Goal: Task Accomplishment & Management: Use online tool/utility

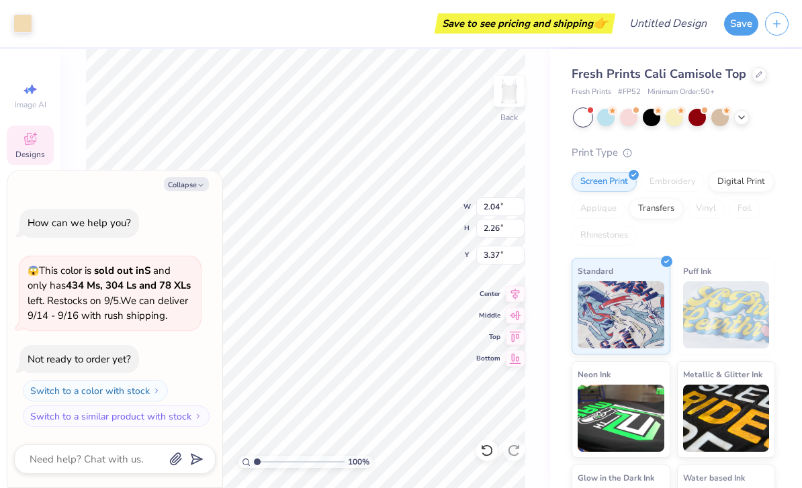
type textarea "x"
type input "0.42"
type input "0.41"
type input "2.73"
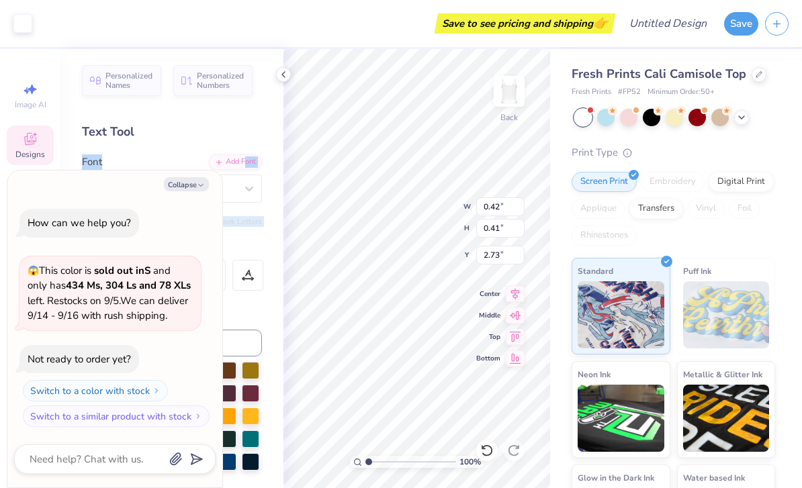
type textarea "x"
type input "0.29"
type input "2.75"
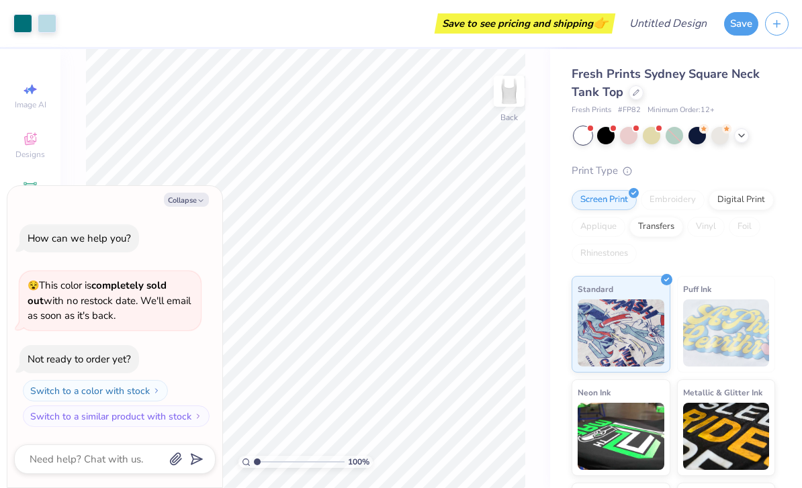
click at [649, 77] on span "Fresh Prints Sydney Square Neck Tank Top" at bounding box center [665, 83] width 188 height 34
click at [635, 94] on icon at bounding box center [636, 91] width 7 height 7
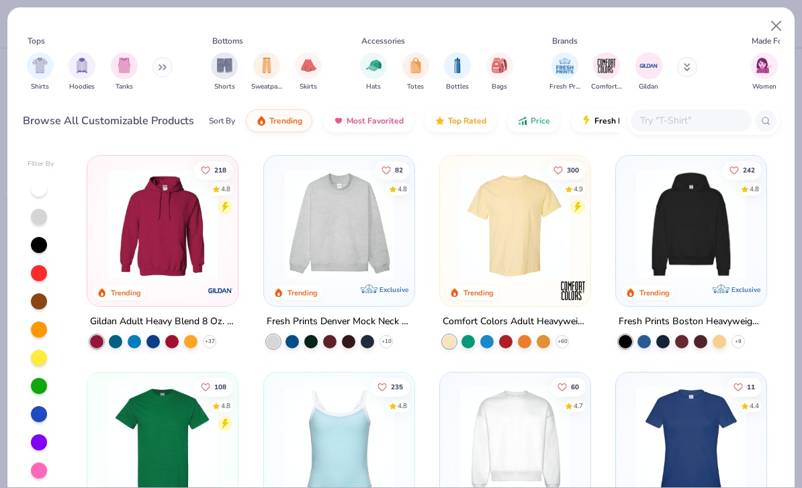
click at [168, 220] on img at bounding box center [163, 224] width 124 height 110
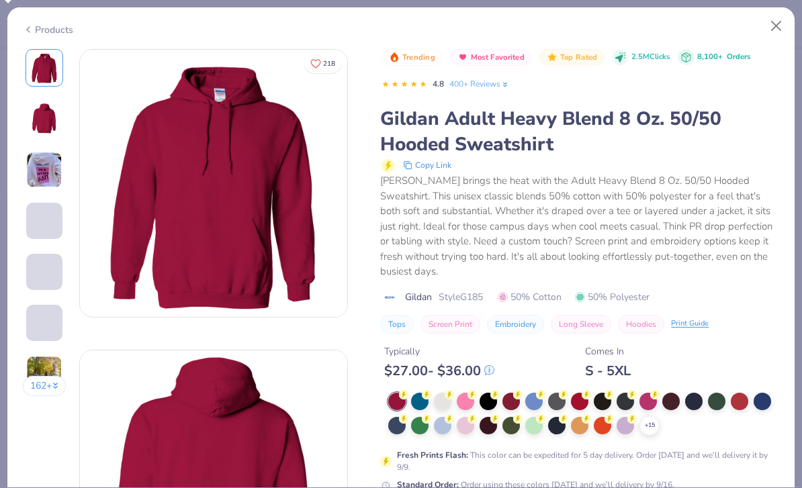
click at [445, 353] on body "Art colors Save to see pricing and shipping 👉 Design Title Save Image AI Design…" at bounding box center [401, 244] width 802 height 488
click at [442, 391] on div at bounding box center [442, 399] width 17 height 17
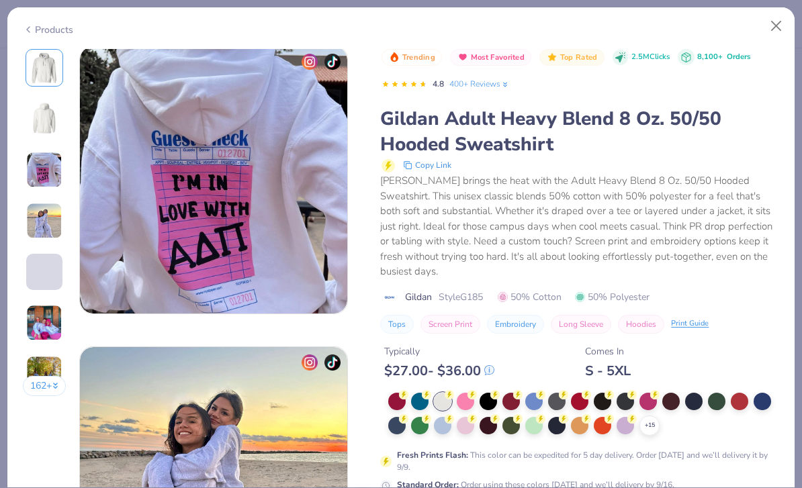
scroll to position [606, 0]
click at [769, 23] on button "Close" at bounding box center [776, 26] width 26 height 26
click at [768, 22] on button "Close" at bounding box center [776, 26] width 26 height 26
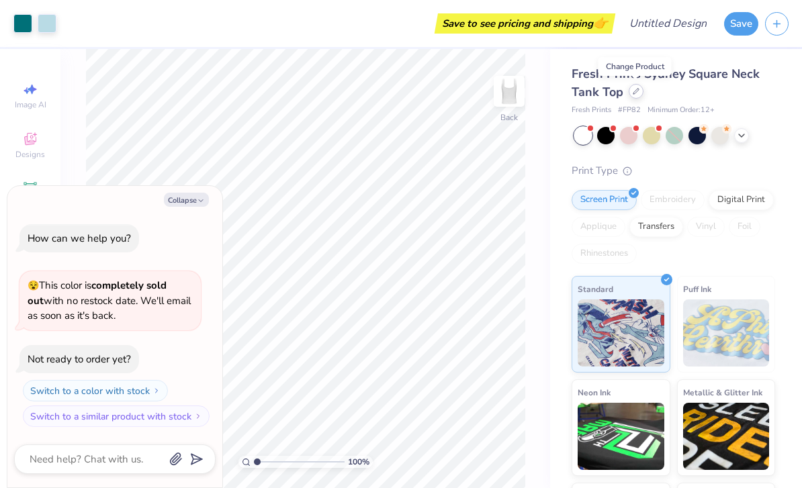
click at [633, 95] on div at bounding box center [635, 91] width 15 height 15
type textarea "x"
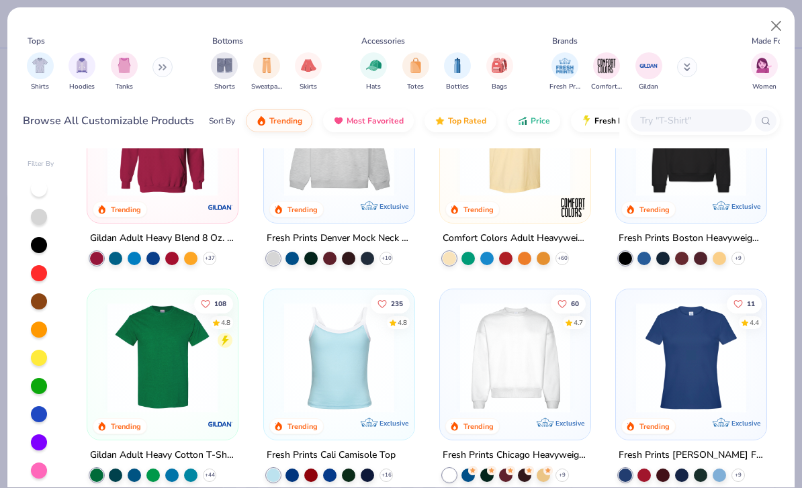
scroll to position [59, 0]
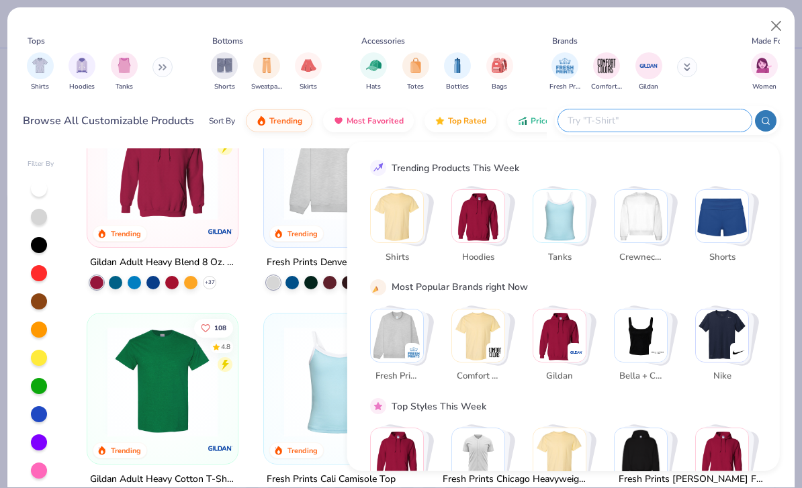
click at [673, 124] on input "text" at bounding box center [654, 120] width 176 height 15
type input "Quarter zip"
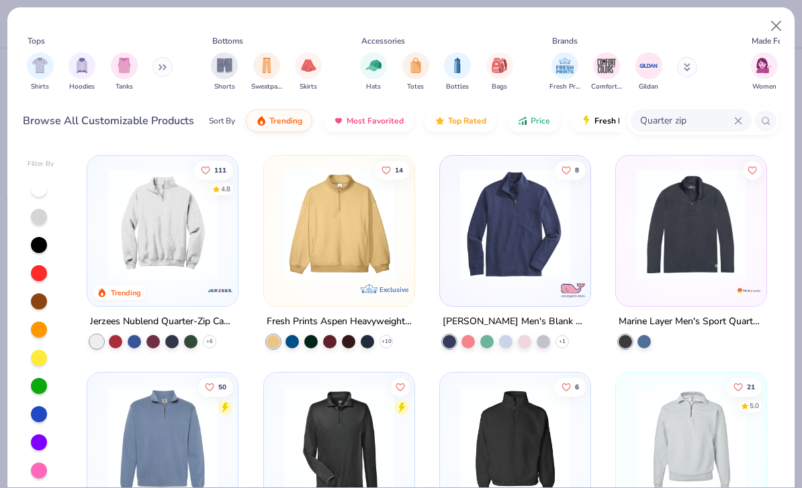
click at [148, 239] on img at bounding box center [163, 224] width 124 height 110
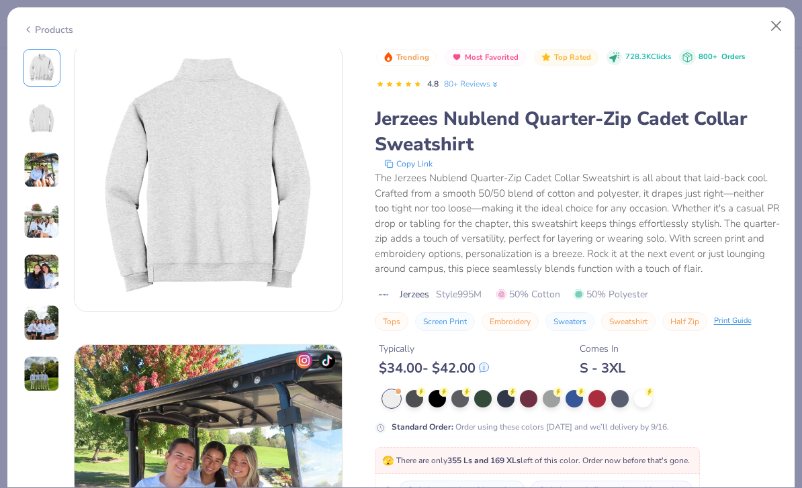
click at [757, 292] on div "Jerzees Style 995M 50% Cotton 50% Polyester" at bounding box center [577, 294] width 405 height 14
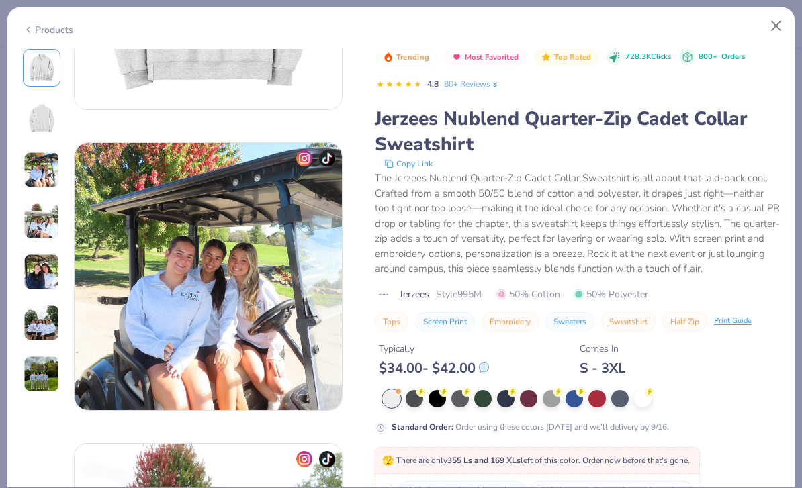
scroll to position [509, 0]
click at [770, 21] on button "Close" at bounding box center [776, 26] width 26 height 26
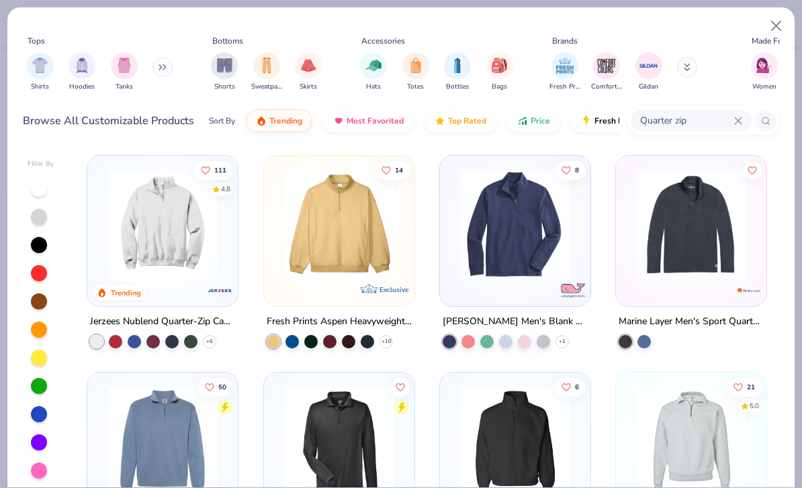
click at [179, 240] on img at bounding box center [163, 224] width 124 height 110
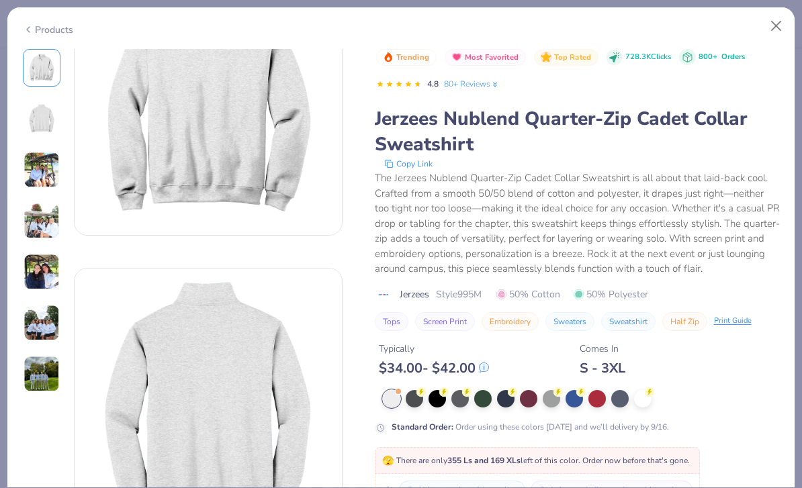
scroll to position [81, 0]
click at [553, 455] on span "🫣 There are only 355 Ls and 169 XLs left of this color. Order now before that's…" at bounding box center [536, 460] width 308 height 11
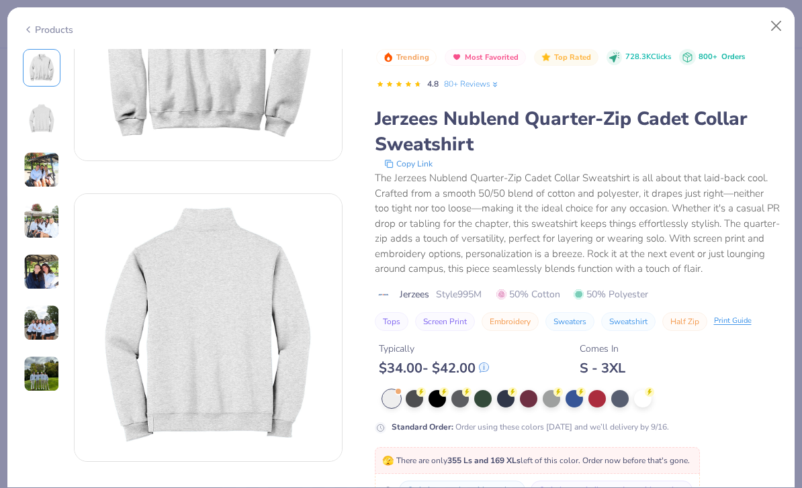
scroll to position [222, 0]
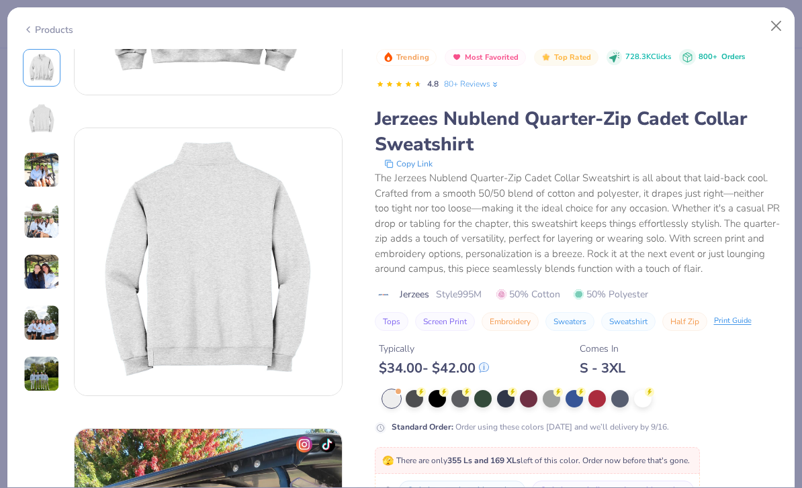
click at [588, 481] on button "Switch to a similar product with stock" at bounding box center [613, 490] width 162 height 19
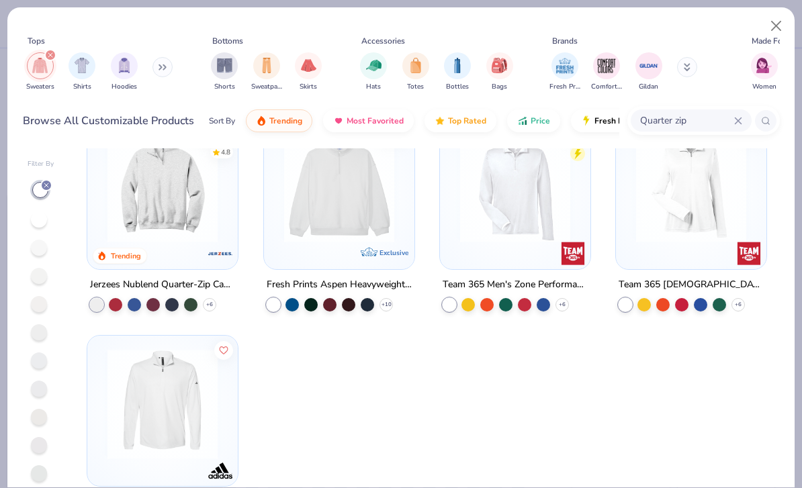
click at [132, 227] on div "111 4.8 Trending Jerzees Nublend Quarter-Zip Cadet Collar Sweatshirt + 6 14 Exc…" at bounding box center [427, 350] width 705 height 404
click at [142, 225] on img at bounding box center [163, 187] width 124 height 110
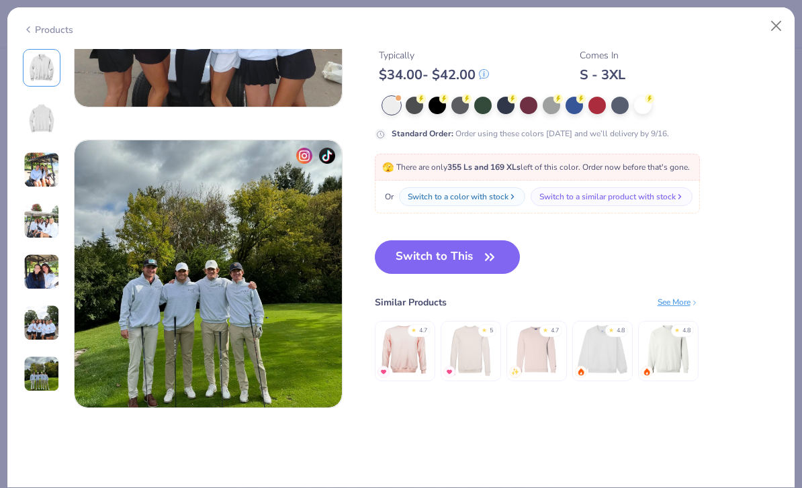
scroll to position [1681, 0]
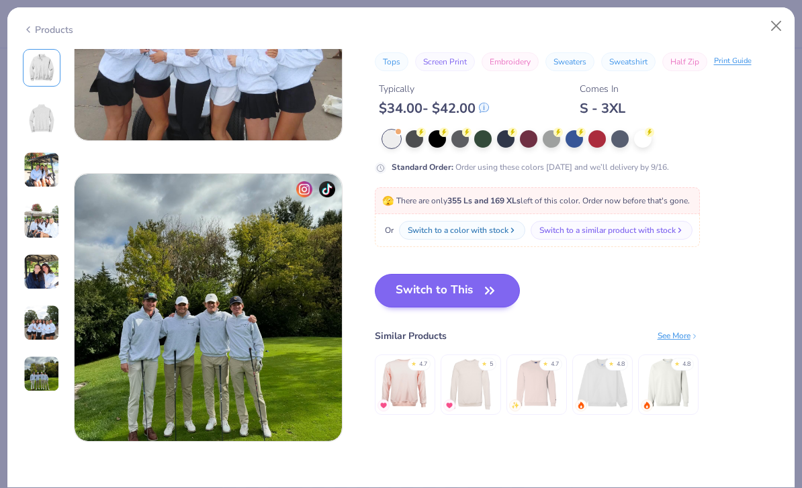
click at [491, 287] on icon "button" at bounding box center [489, 290] width 19 height 19
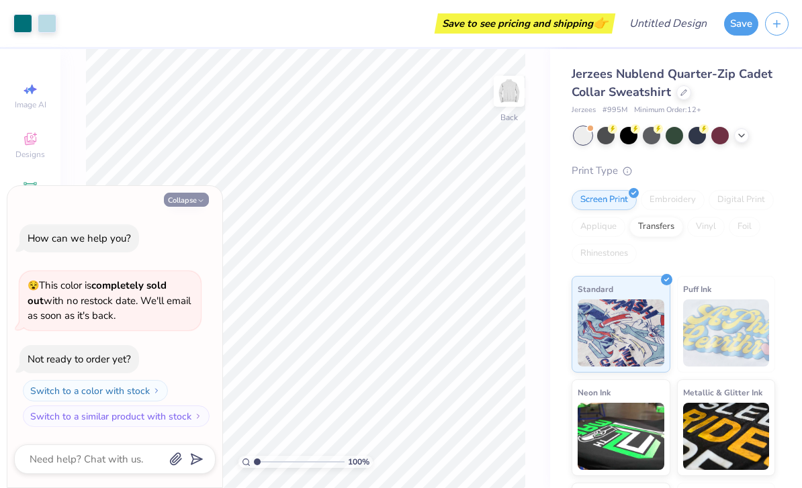
click at [193, 200] on button "Collapse" at bounding box center [186, 200] width 45 height 14
type textarea "x"
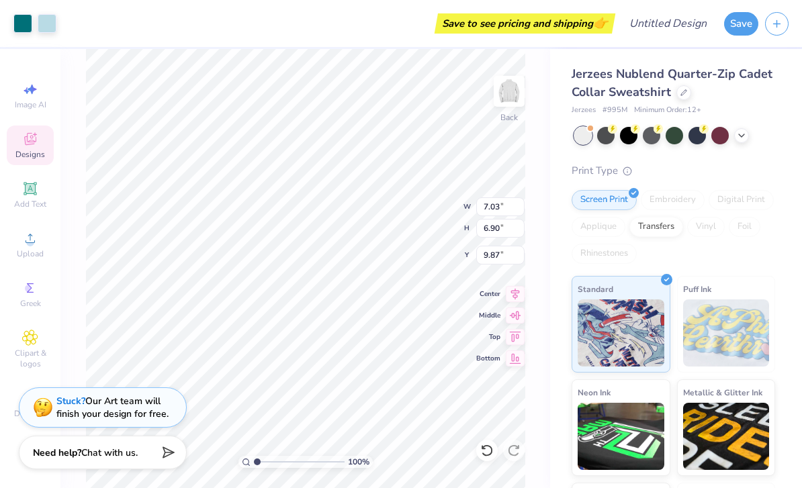
type input "5.10"
click at [514, 85] on img at bounding box center [509, 91] width 54 height 54
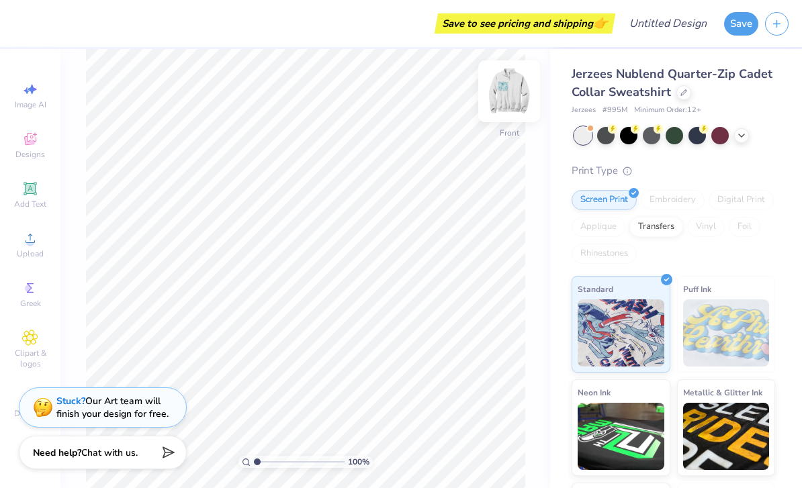
click at [512, 95] on img at bounding box center [509, 91] width 54 height 54
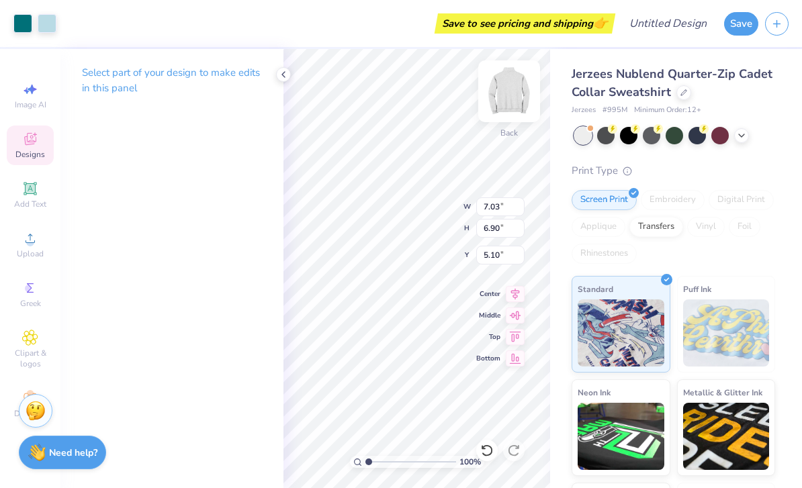
click at [523, 93] on img at bounding box center [509, 91] width 54 height 54
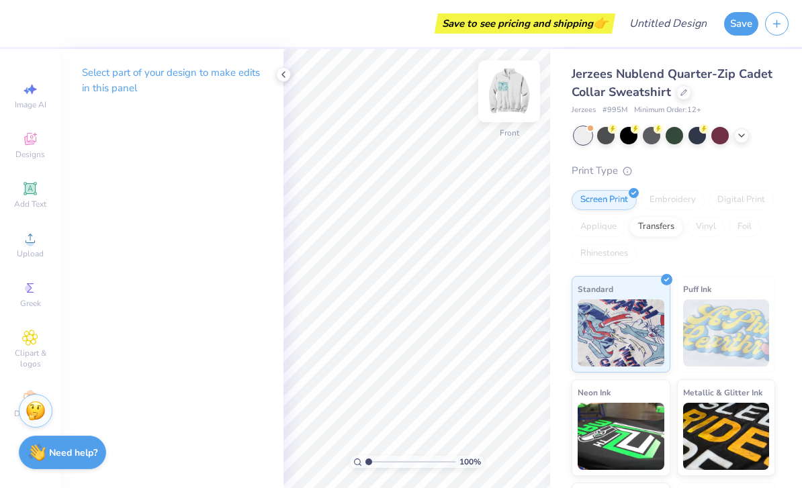
click at [500, 99] on img at bounding box center [509, 91] width 54 height 54
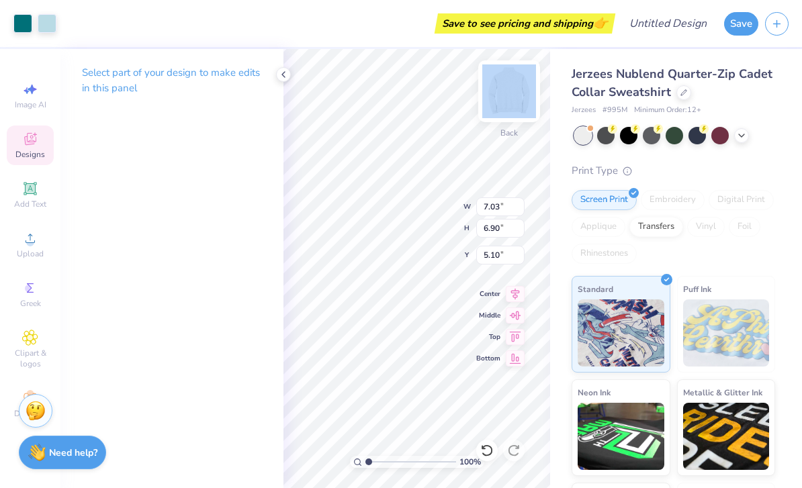
click at [513, 96] on div "100 % Back W 7.03 7.03 " H 6.90 6.90 " Y 5.10 5.10 " Center Middle Top Bottom" at bounding box center [416, 268] width 267 height 439
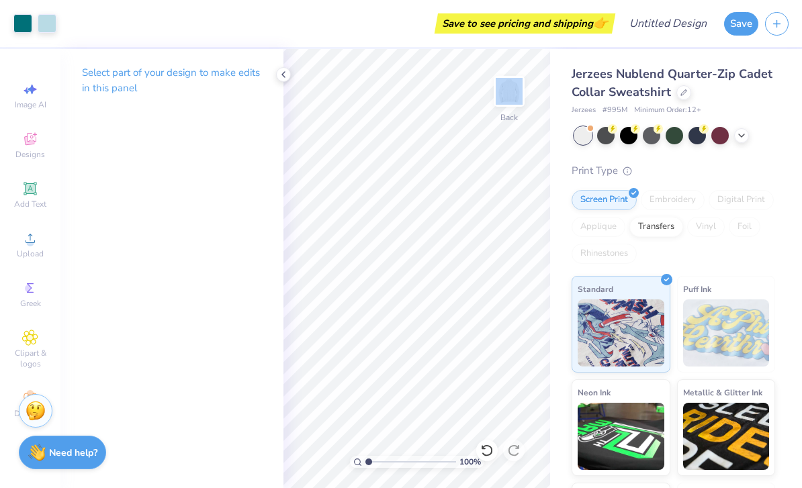
click at [150, 346] on div "Select part of your design to make edits in this panel" at bounding box center [171, 268] width 223 height 439
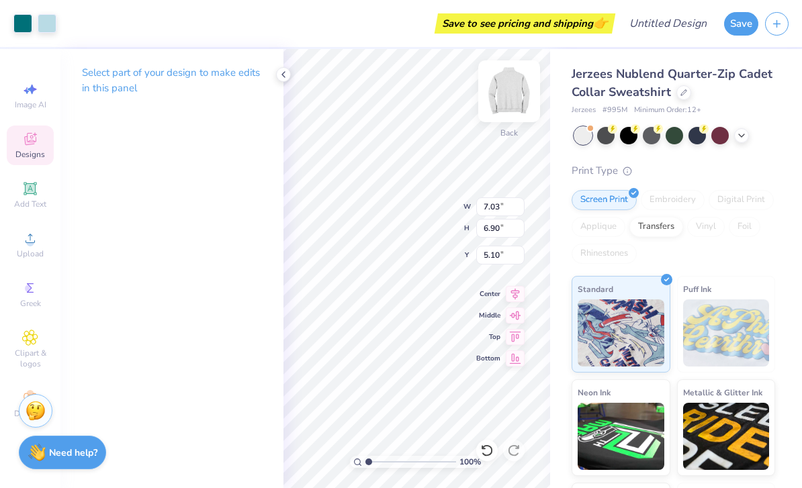
click at [512, 96] on img at bounding box center [509, 91] width 54 height 54
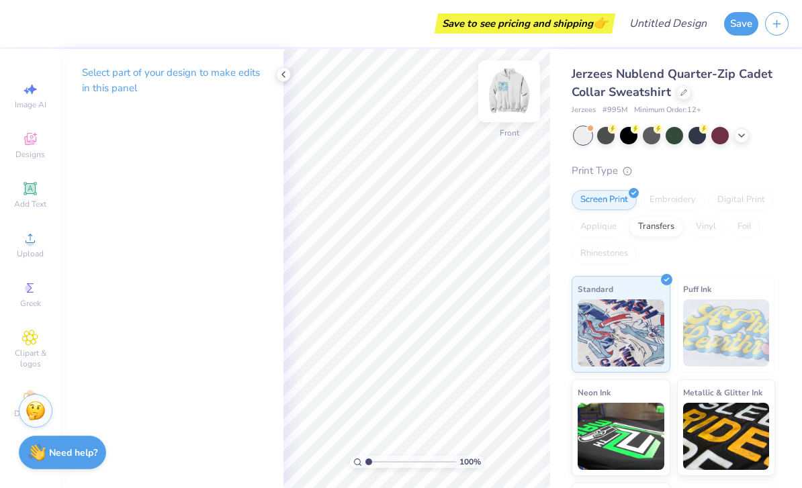
click at [511, 93] on img at bounding box center [509, 91] width 54 height 54
click at [285, 81] on div at bounding box center [283, 74] width 15 height 15
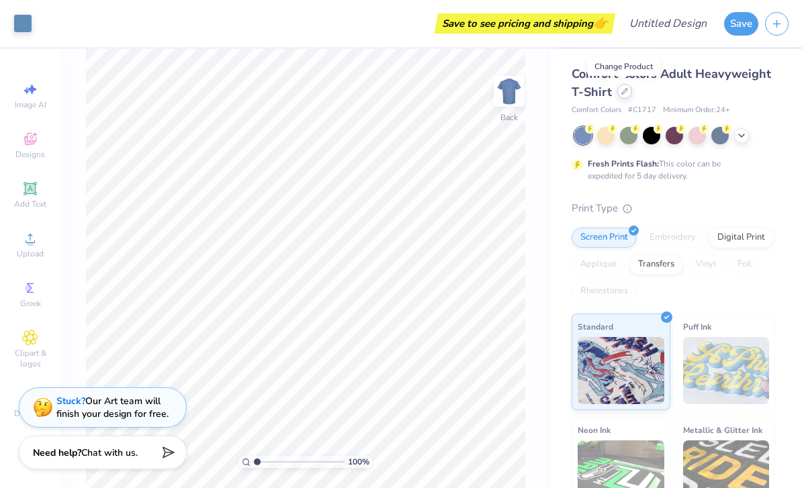
click at [624, 93] on icon at bounding box center [624, 91] width 7 height 7
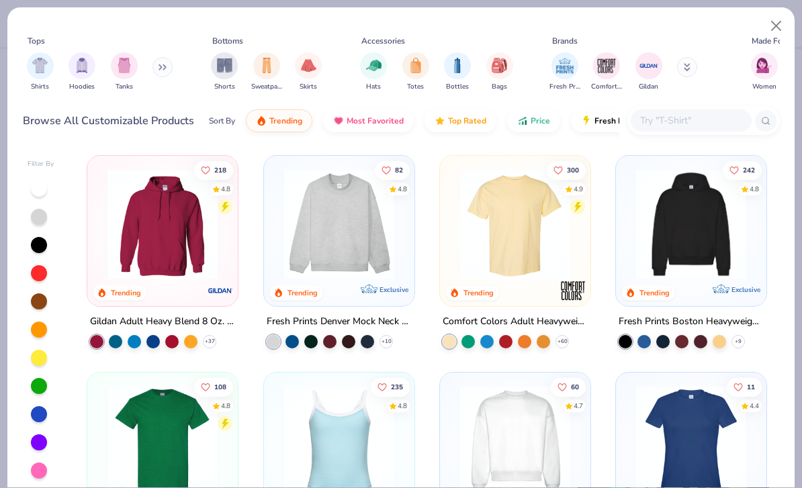
click at [684, 109] on div at bounding box center [691, 120] width 121 height 22
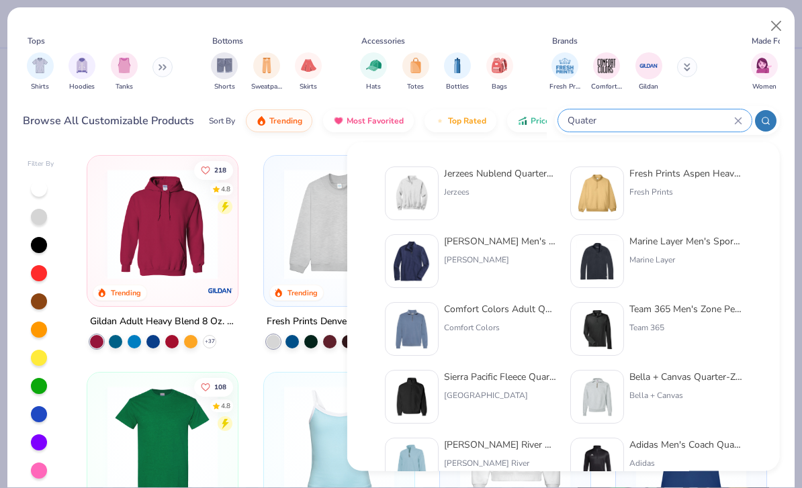
type input "Quater"
drag, startPoint x: 687, startPoint y: 115, endPoint x: -1, endPoint y: -1, distance: 697.2
click at [0, 0] on html "Art colors Save to see pricing and shipping 👉 Design Title Save Image AI Design…" at bounding box center [401, 244] width 802 height 488
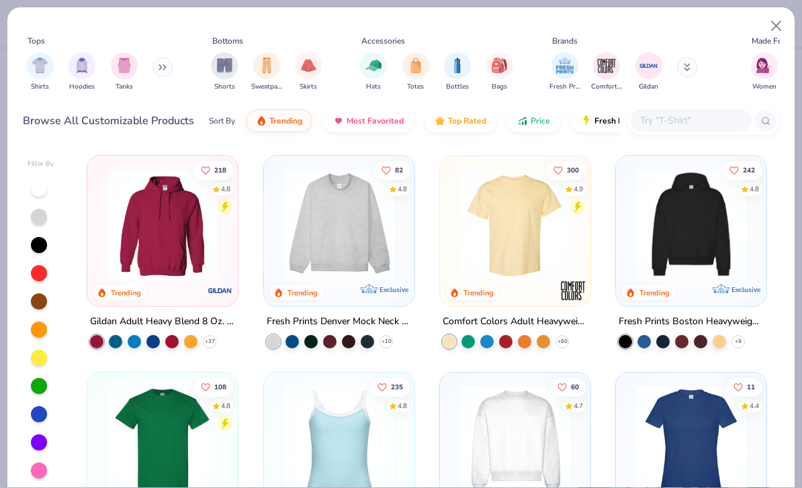
click at [694, 122] on input "text" at bounding box center [690, 120] width 103 height 15
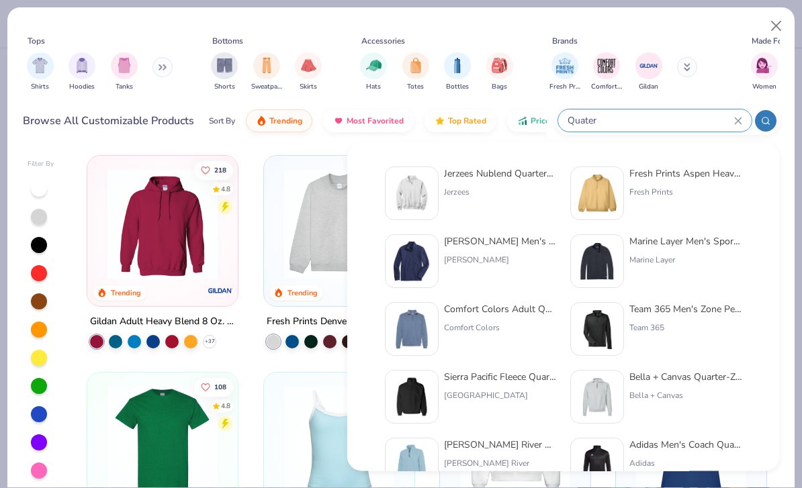
type input "Quater"
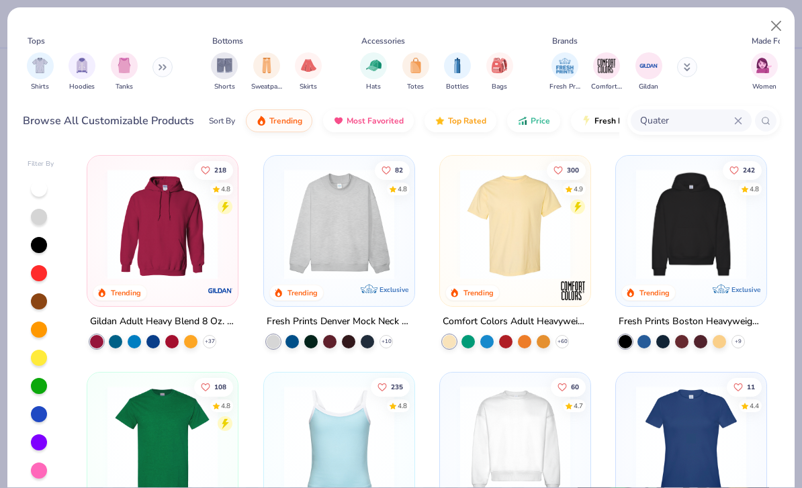
drag, startPoint x: 584, startPoint y: 111, endPoint x: 512, endPoint y: 177, distance: 97.9
click at [0, 0] on html "Art colors Save to see pricing and shipping 👉 Design Title Save Image AI Design…" at bounding box center [401, 244] width 802 height 488
click at [705, 115] on input "text" at bounding box center [690, 120] width 103 height 15
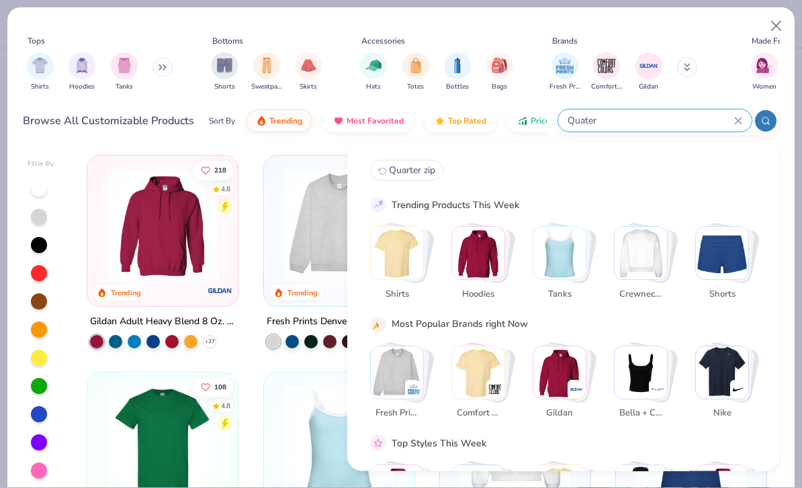
type input "Quarter"
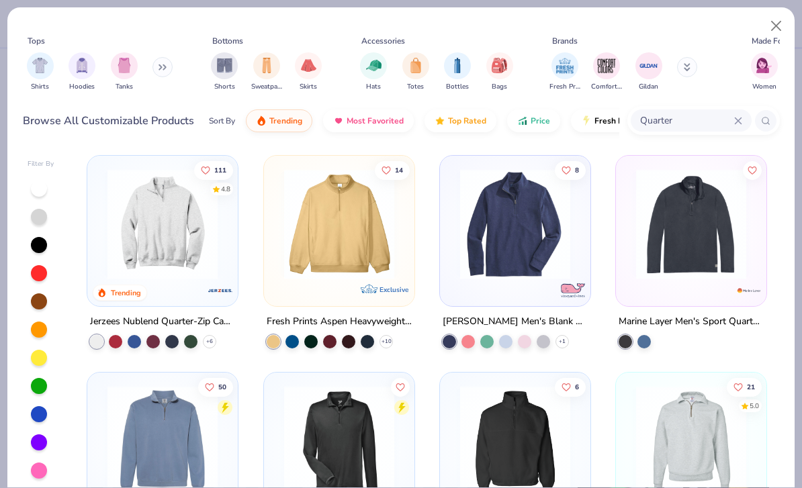
click at [174, 216] on img at bounding box center [163, 224] width 124 height 110
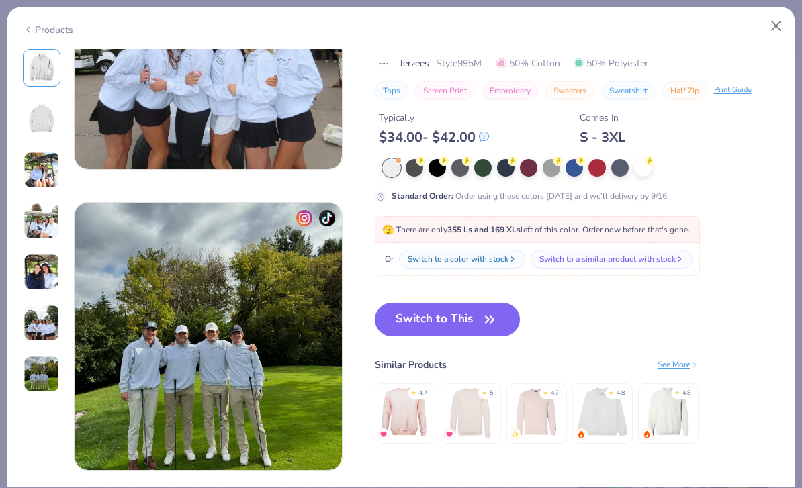
scroll to position [1653, 0]
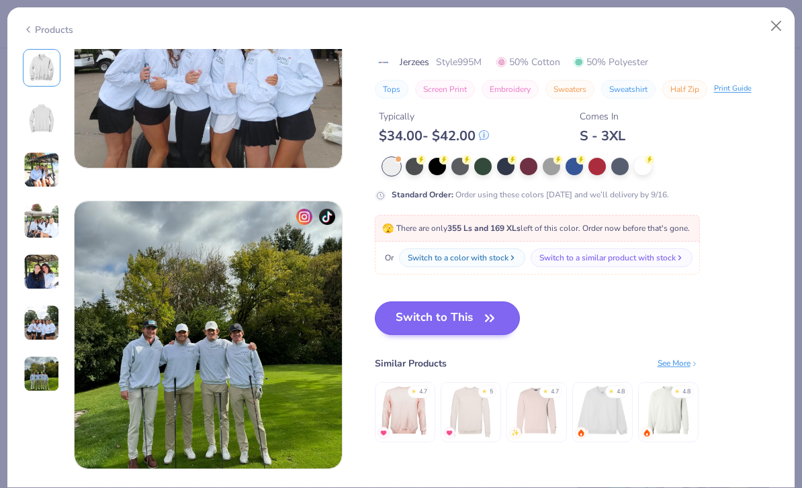
click at [485, 316] on icon "button" at bounding box center [489, 318] width 8 height 6
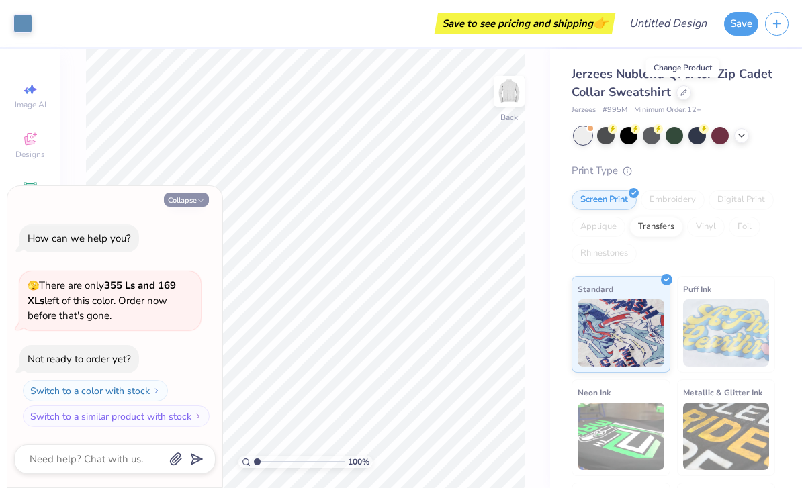
click at [186, 207] on button "Collapse" at bounding box center [186, 200] width 45 height 14
type textarea "x"
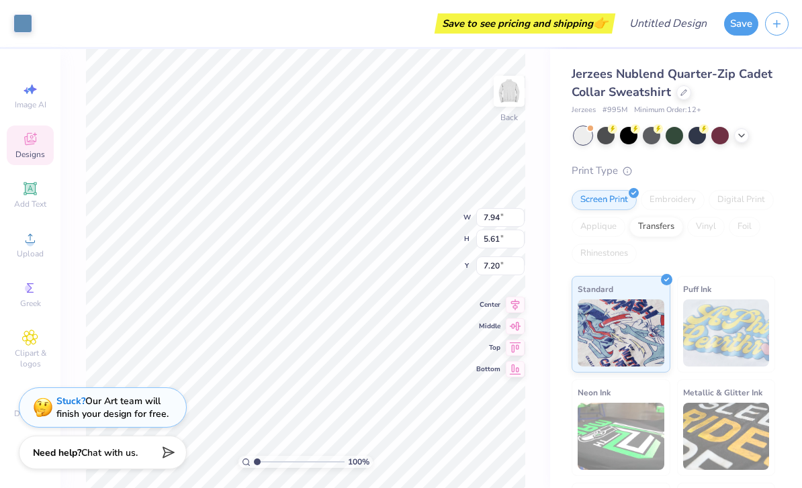
type input "6.39"
type input "5.10"
type input "3.61"
type input "2.45"
type input "1.08515022941903"
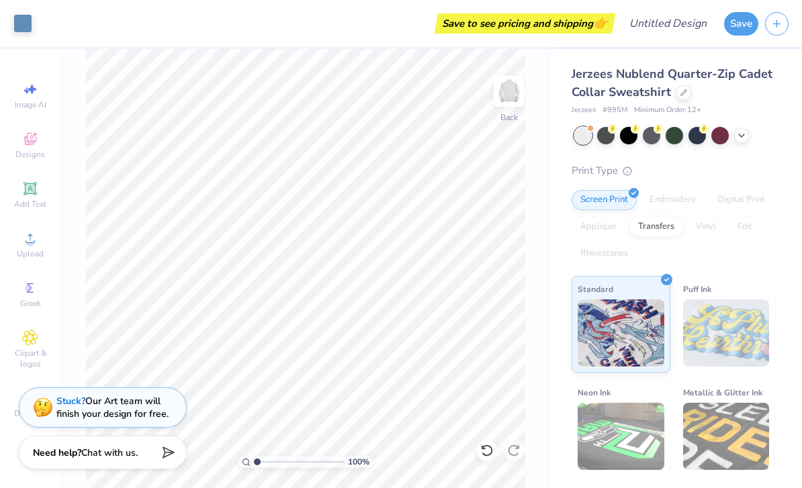
type textarea "x"
type input "1.31423793510859"
type textarea "x"
type input "1.38515339277174"
type textarea "x"
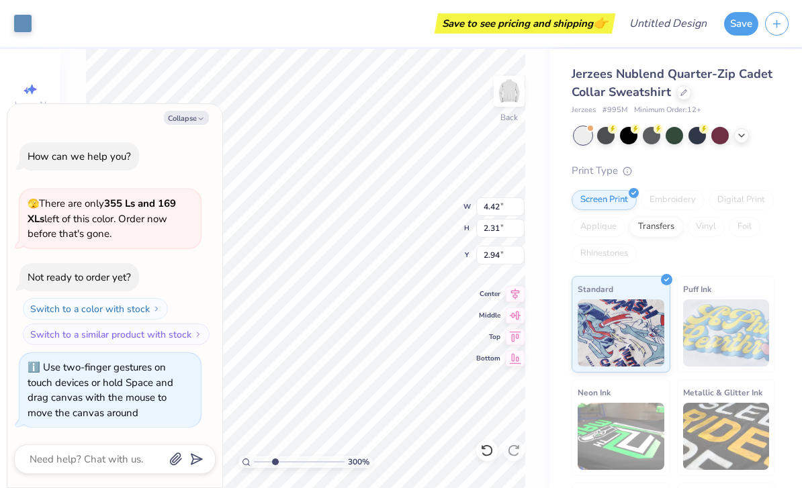
type input "3.00476335603083"
type textarea "x"
type input "3.00476335603083"
type textarea "x"
type input "3.00476335603083"
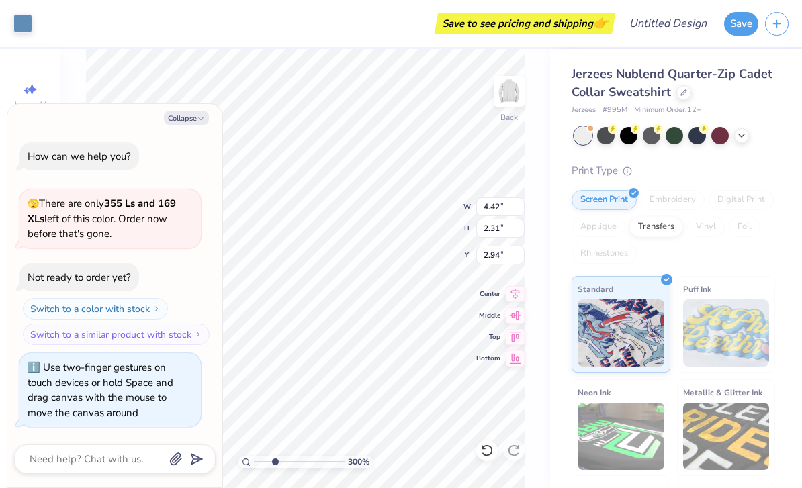
type textarea "x"
type input "2.68"
type input "1.19"
type input "2.45"
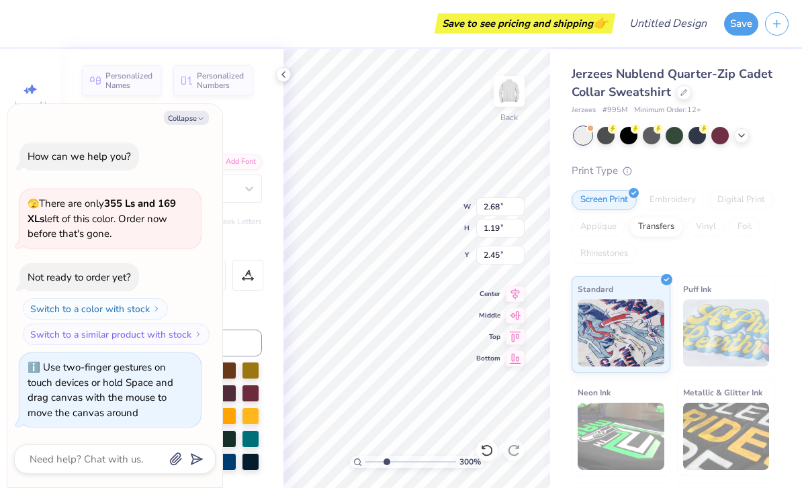
scroll to position [1, 0]
type textarea "!"
type input "3.00476335603083"
type textarea "x"
type input "3.00476335603083"
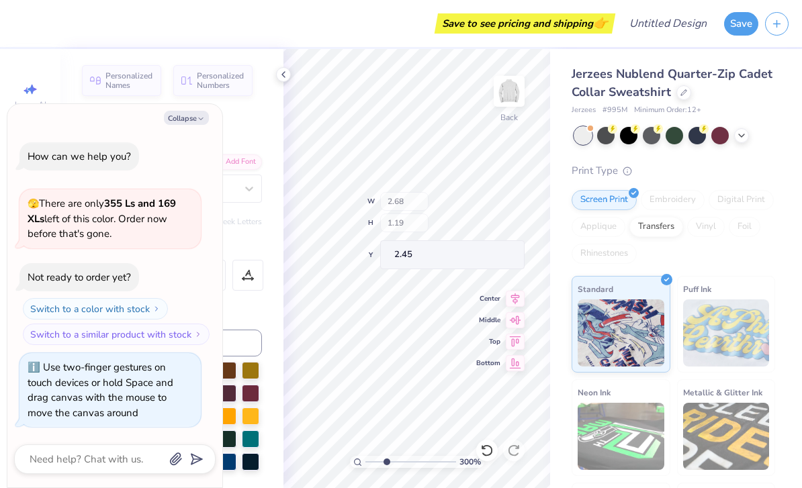
type textarea "x"
type input "3.00476335603083"
type textarea "x"
type input "3.00476335603083"
type textarea "x"
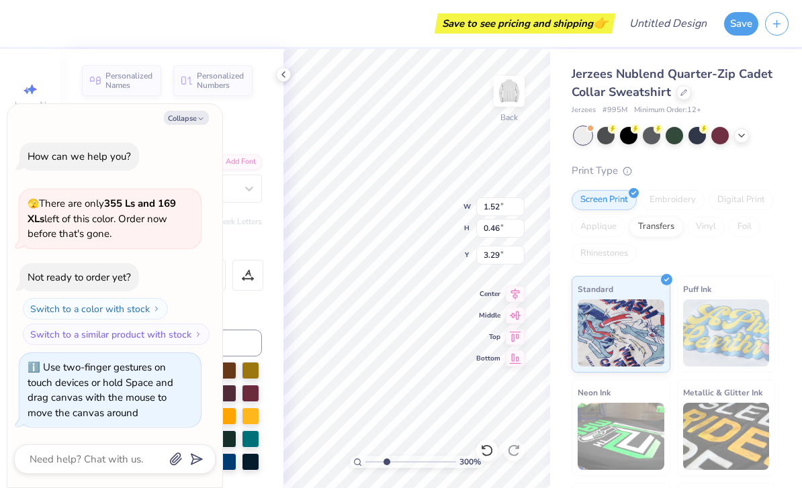
type input "3.00476335603083"
type textarea "x"
type input "3.00476335603083"
type textarea "x"
type input "3.00476335603083"
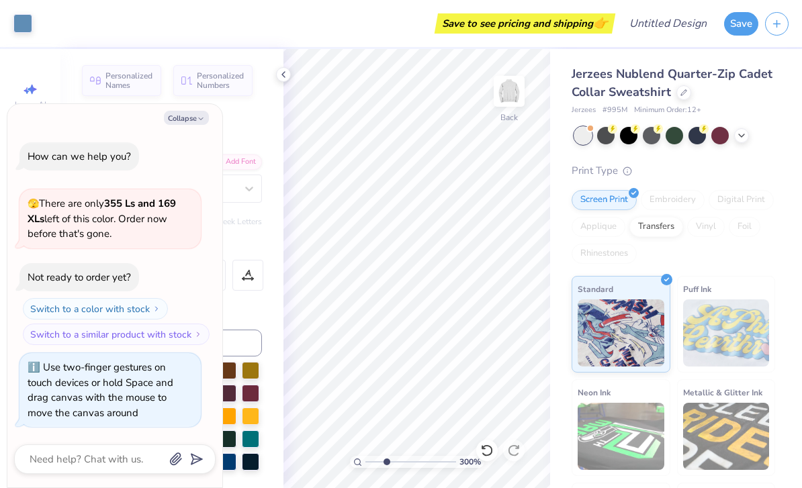
type textarea "x"
type input "3.00476335603083"
type textarea "x"
type input "3.00476335603083"
type textarea "x"
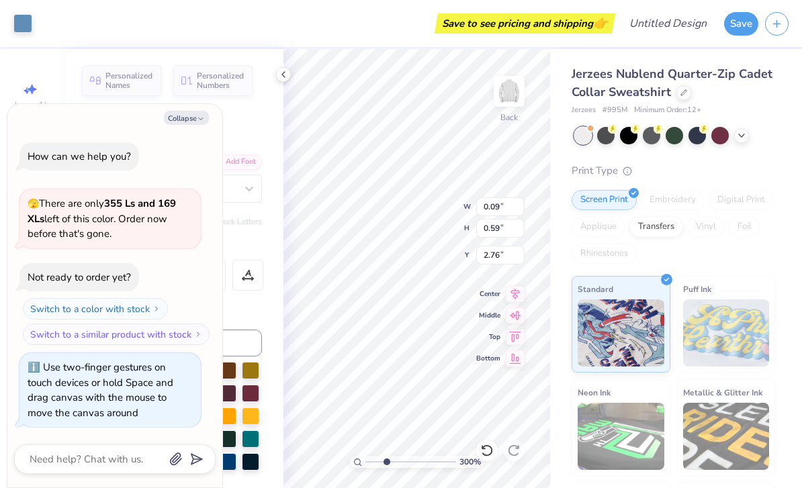
type input "3.00476335603083"
type textarea "x"
type input "3.00476335603083"
type textarea "x"
type input "0.07"
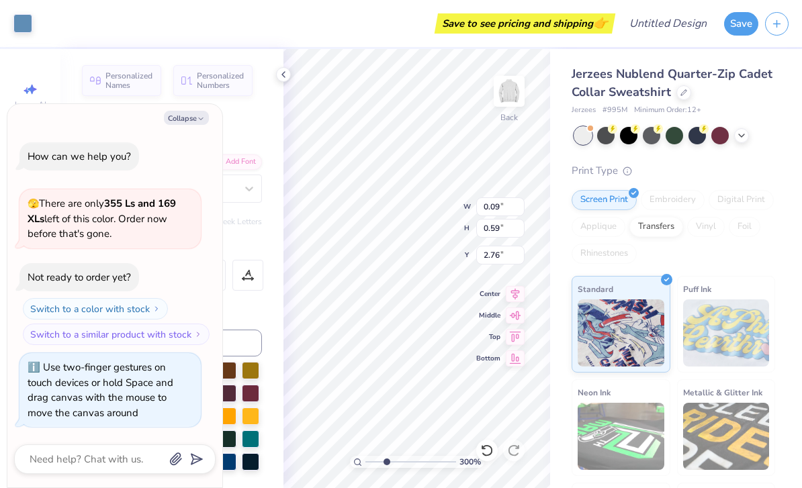
type input "0.46"
type input "2.89"
type input "3.00476335603083"
type textarea "x"
type input "3.00476335603083"
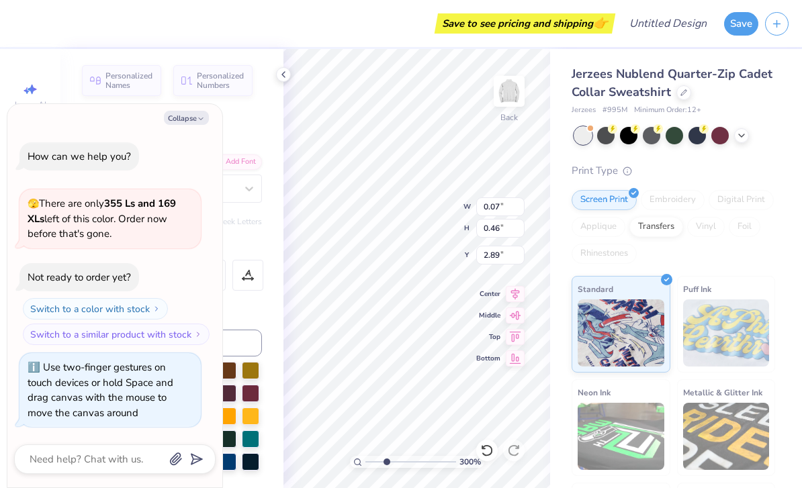
type textarea "x"
type input "0.06"
type input "0.43"
type input "2.92"
type input "3.00476335603083"
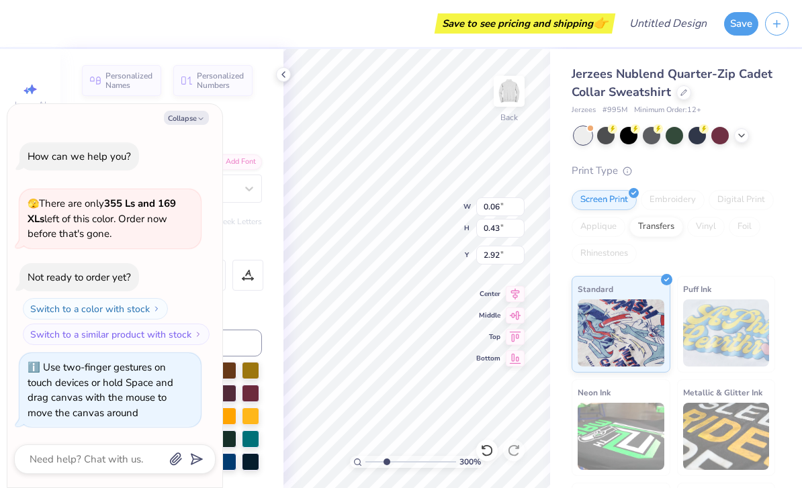
type textarea "x"
type input "3.00476335603083"
type textarea "x"
type input "3.00476335603083"
type textarea "x"
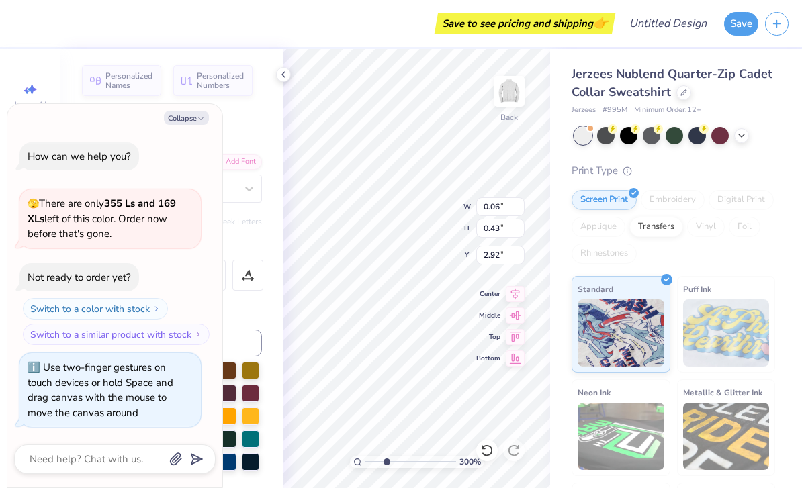
type input "3.00476335603083"
type textarea "x"
type input "3.00476335603083"
type textarea "x"
type input "3.00476335603083"
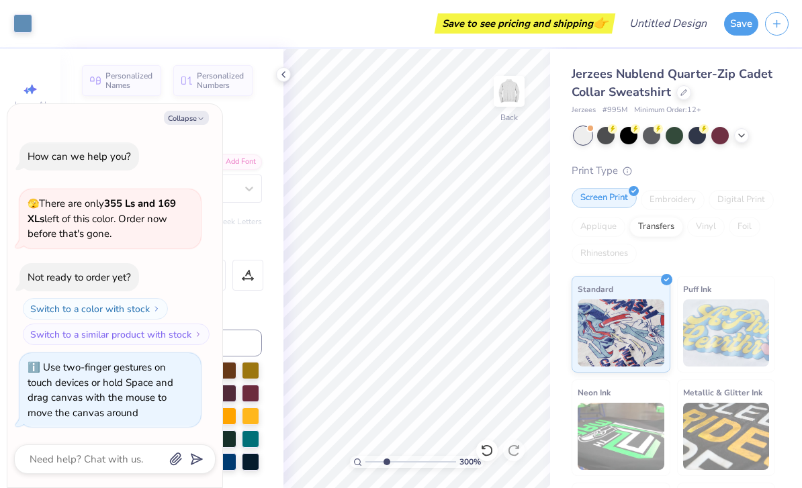
type textarea "x"
type input "3.00476335603083"
type textarea "x"
type input "3.00476335603083"
type textarea "x"
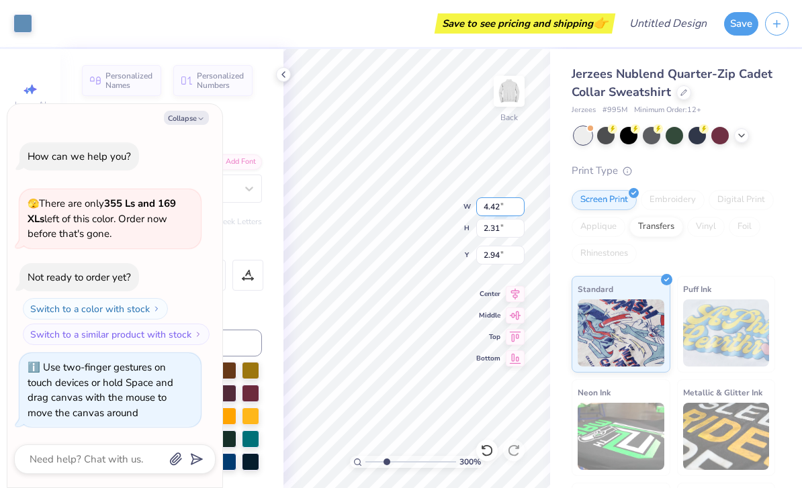
type input "3.00476335603083"
type textarea "x"
type input "3.00476335603083"
type textarea "x"
type input "3.00476335603083"
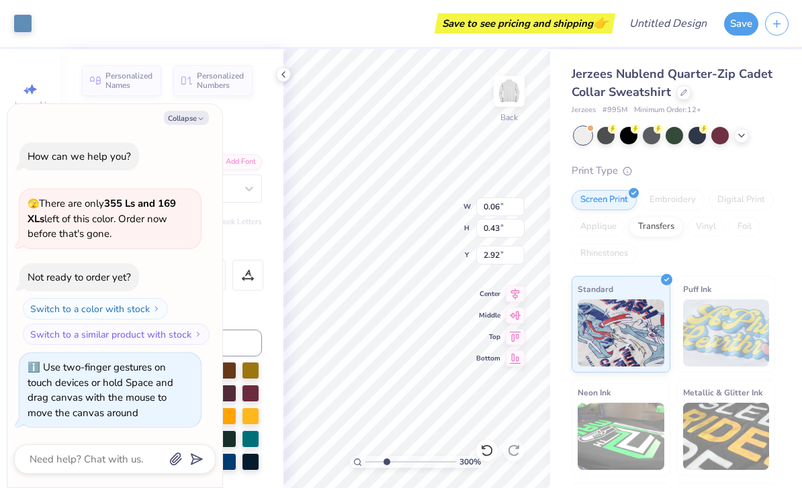
type textarea "x"
type input "3.00476335603083"
type textarea "x"
type input "3.00476335603083"
type textarea "x"
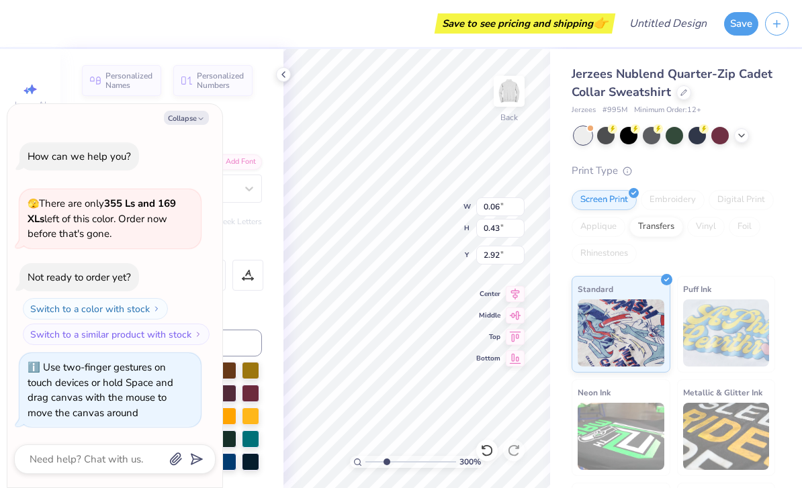
type input "3.00476335603083"
type textarea "x"
type input "0.26"
type input "1.75"
type input "1.59"
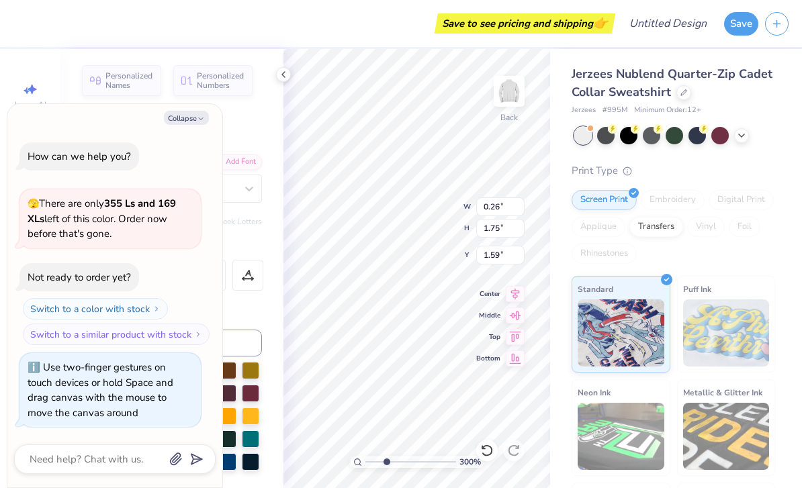
type input "3.00476335603083"
type textarea "x"
type input "3.00476335603083"
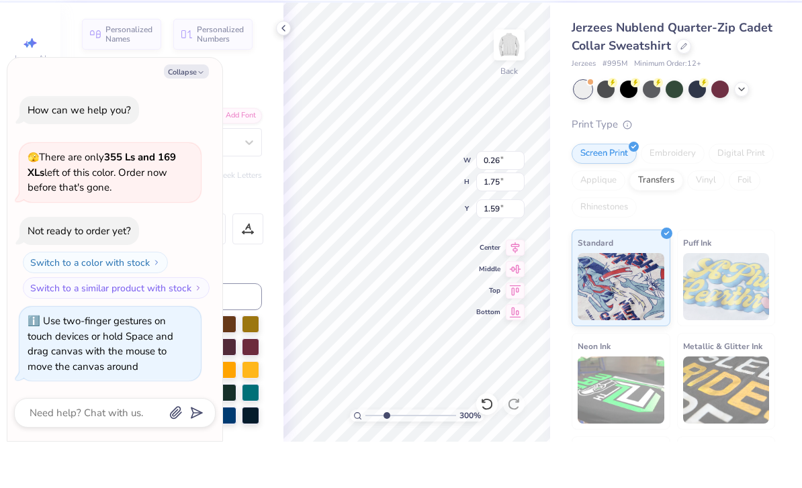
type textarea "x"
type textarea "b"
type textarea "BBG"
type input "3.00476335603083"
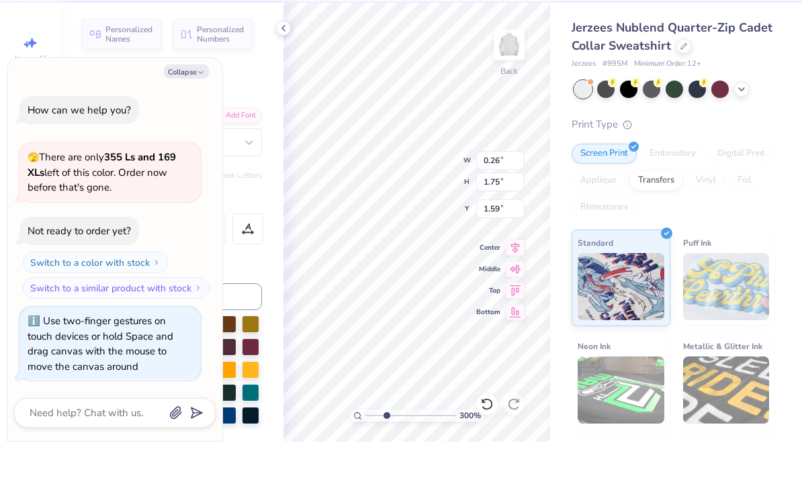
type textarea "x"
type input "3.00476335603083"
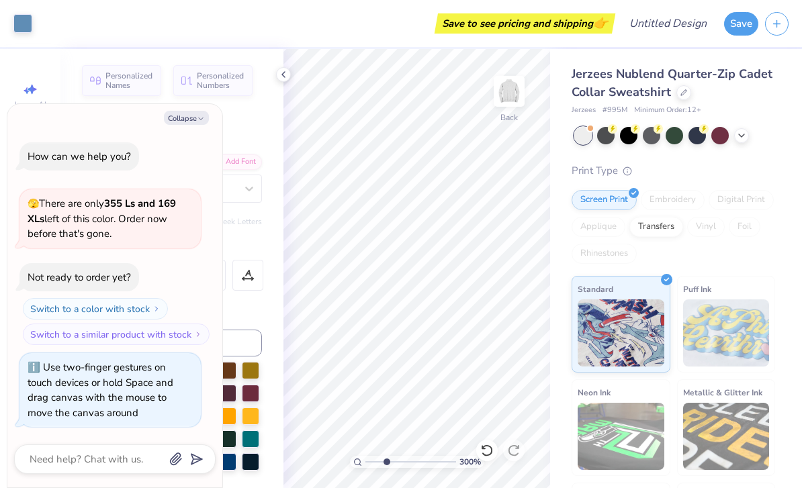
type textarea "x"
type input "3.00476335603083"
type textarea "x"
type input "3.00476335603083"
type textarea "x"
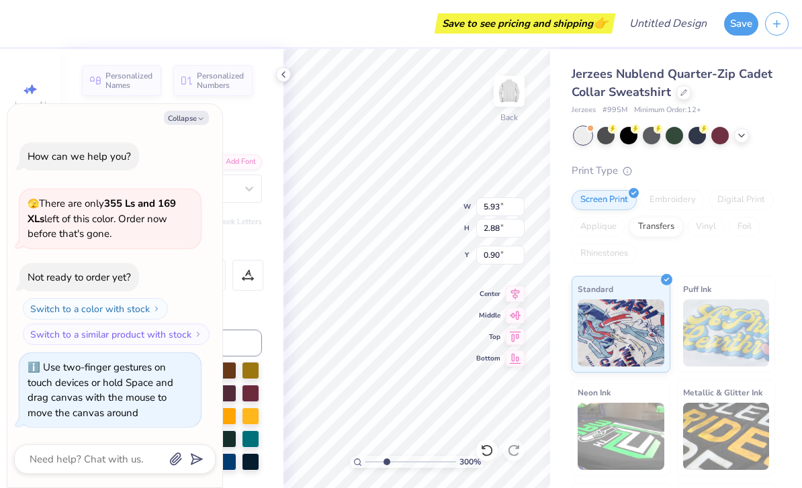
type input "3.00476335603083"
type textarea "x"
type input "3.00476335603083"
type textarea "x"
type input "3.00476335603083"
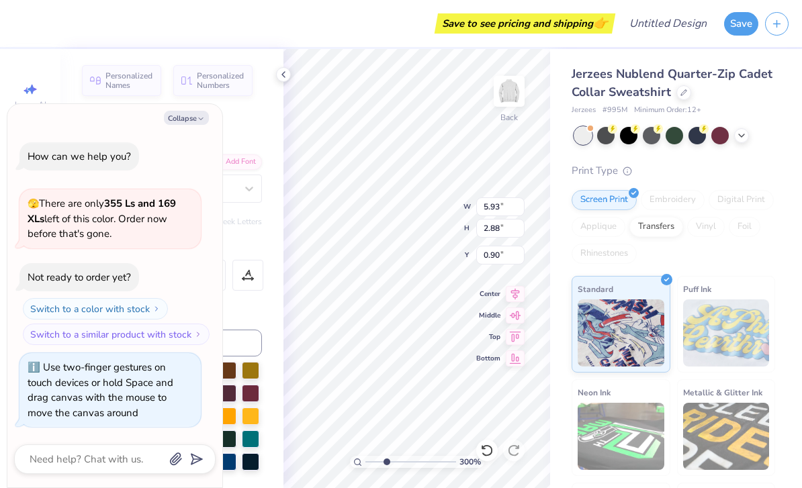
type textarea "x"
type input "3.00476335603083"
type textarea "x"
type input "3.00476335603083"
type textarea "x"
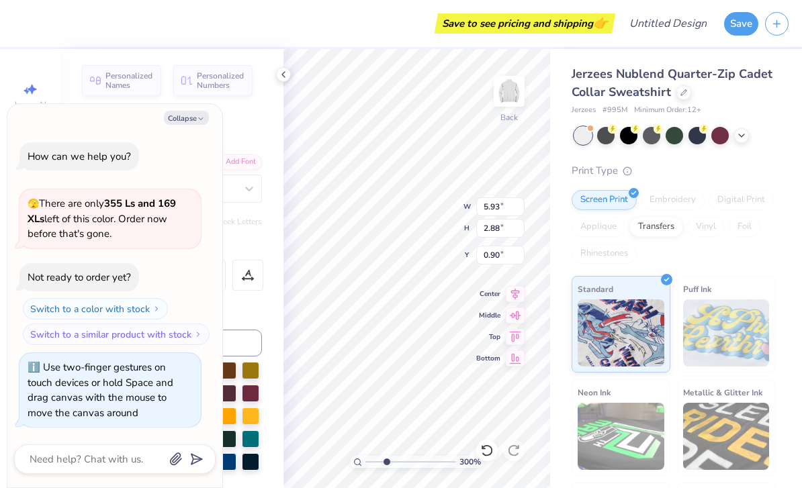
type input "3.00476335603083"
type textarea "x"
type input "3.00476335603083"
type textarea "x"
type input "3.00476335603083"
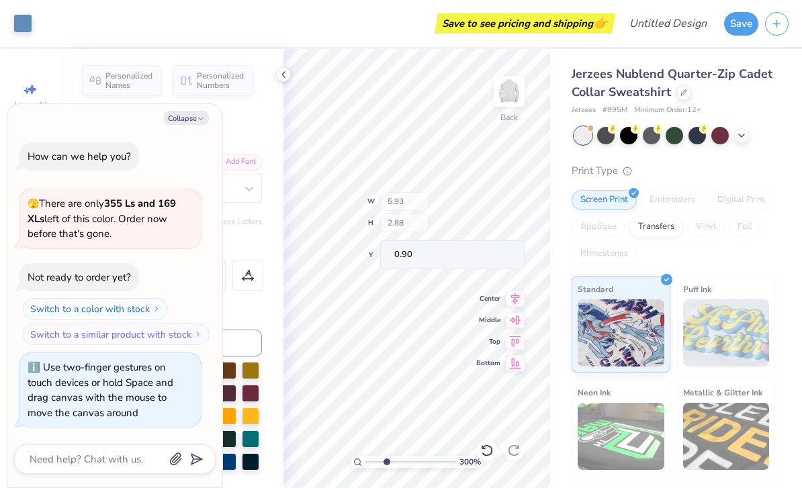
type textarea "x"
type input "3.00476335603083"
type textarea "x"
type input "3.00476335603083"
type textarea "x"
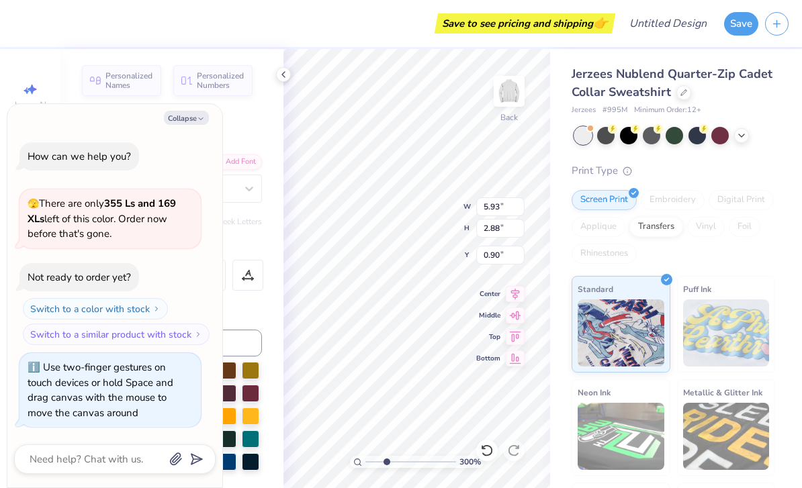
type input "3.00476335603083"
type textarea "x"
type input "3.00476335603083"
type textarea "x"
type input "3.00476335603083"
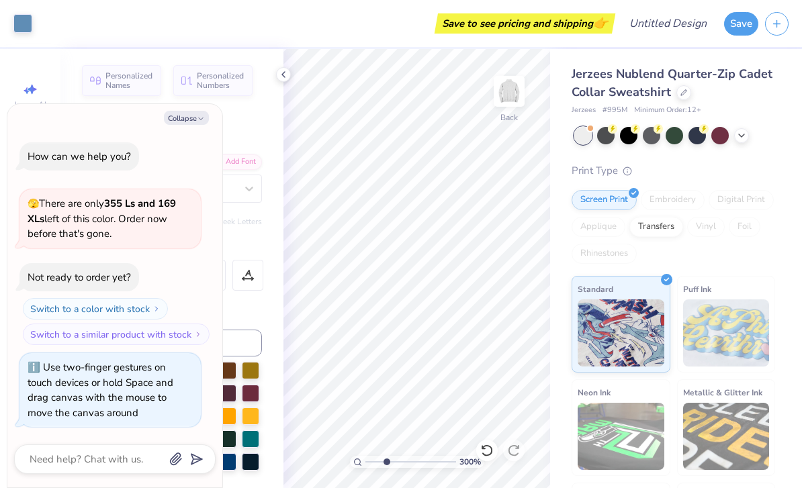
type textarea "x"
type input "3.00476335603083"
type textarea "x"
type input "3.00476335603083"
type textarea "x"
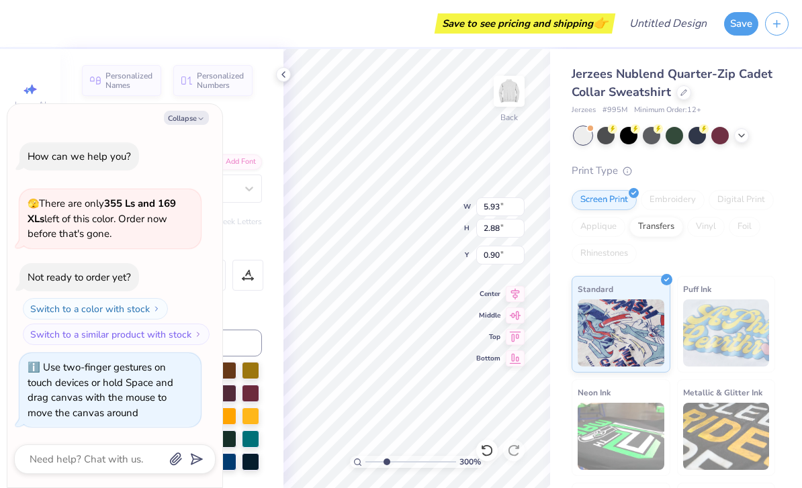
type input "2.81337489051775"
type textarea "x"
type input "1.8056481725205"
type textarea "x"
type input "1.8056481725205"
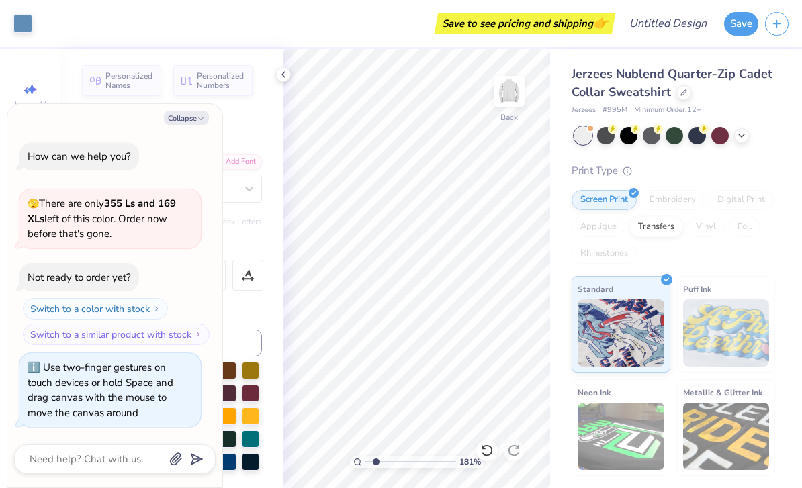
type textarea "x"
type input "1.8056481725205"
type textarea "x"
type input "1.8056481725205"
type textarea "x"
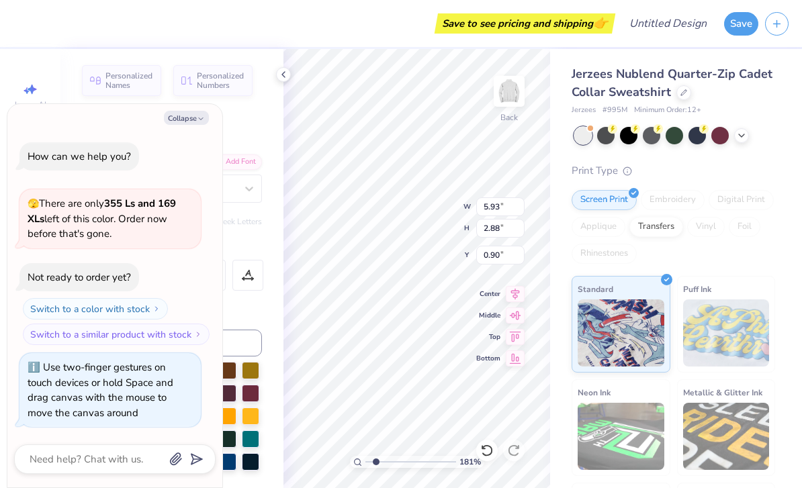
type input "1.8056481725205"
type textarea "x"
type input "1.8056481725205"
type textarea "x"
type input "1.8056481725205"
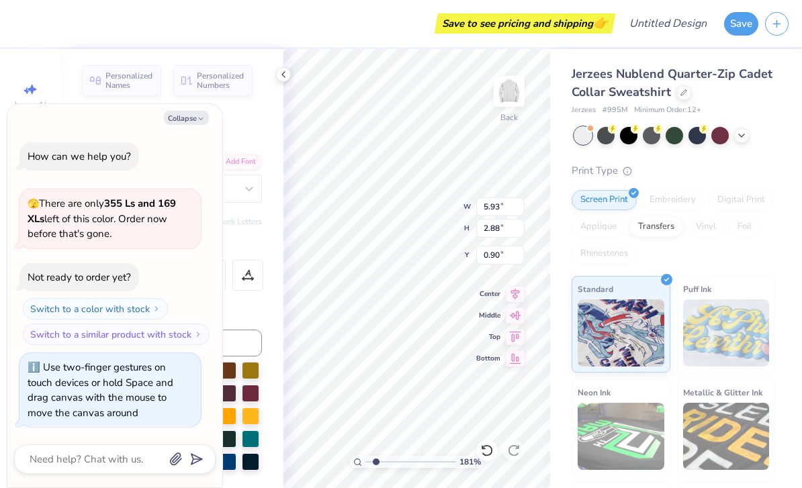
type textarea "x"
type input "1.8056481725205"
type textarea "x"
type input "1.8056481725205"
type textarea "x"
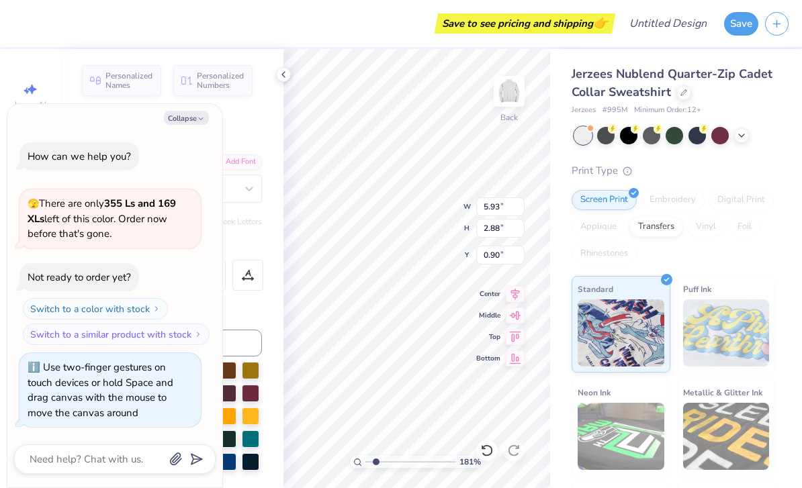
type input "1.8056481725205"
type textarea "x"
type input "1.8056481725205"
type textarea "x"
type input "2.00"
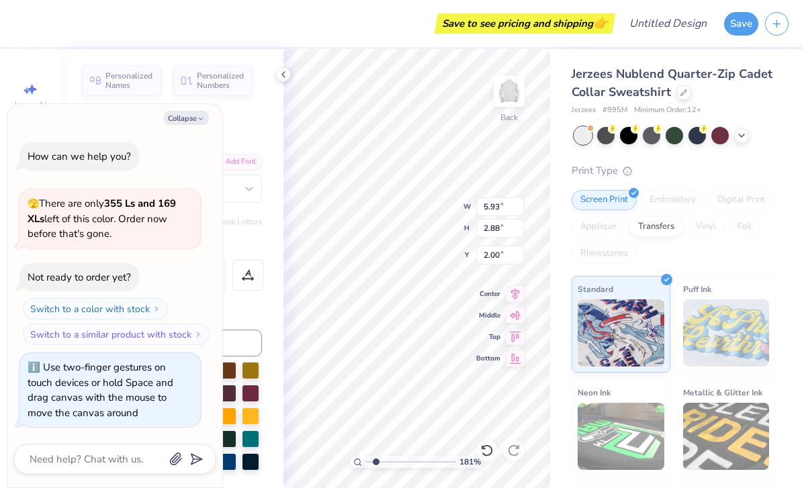
type input "1.8056481725205"
type textarea "x"
type input "1.8056481725205"
type textarea "x"
type input "1.8056481725205"
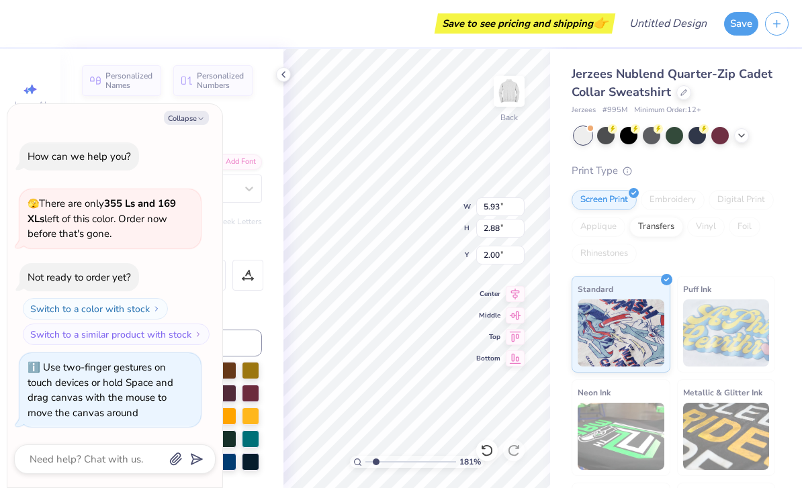
type textarea "x"
type input "7.67"
type input "1.8056481725205"
type textarea "x"
type input "1.8056481725205"
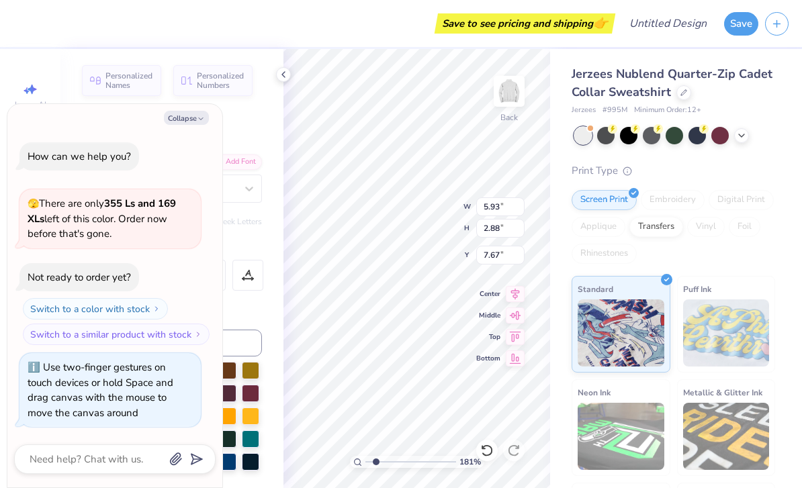
type textarea "x"
type input "1.8056481725205"
type textarea "x"
type input "1.69"
type input "0.82"
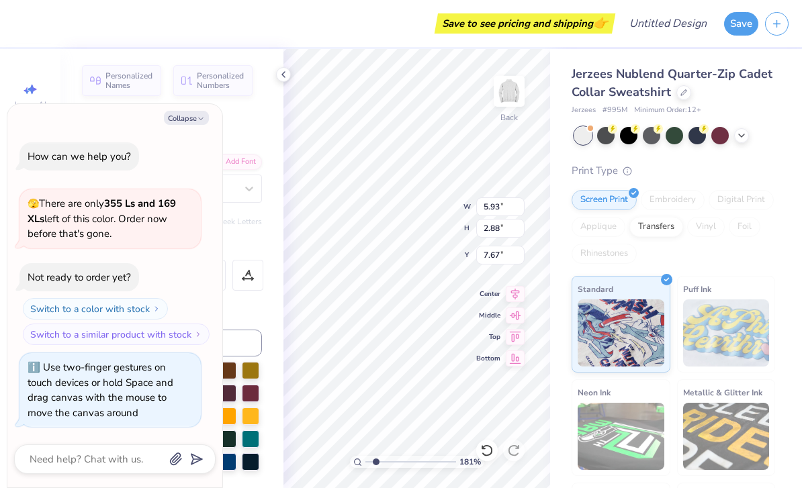
type input "9.33"
type input "1.8056481725205"
type textarea "x"
type input "1.8056481725205"
type textarea "x"
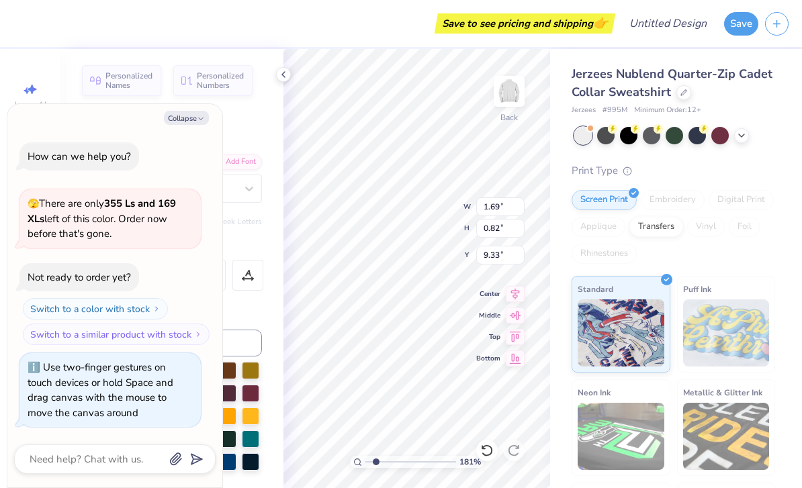
type input "1.8056481725205"
type textarea "x"
type input "2.18"
type input "1.8056481725205"
type textarea "x"
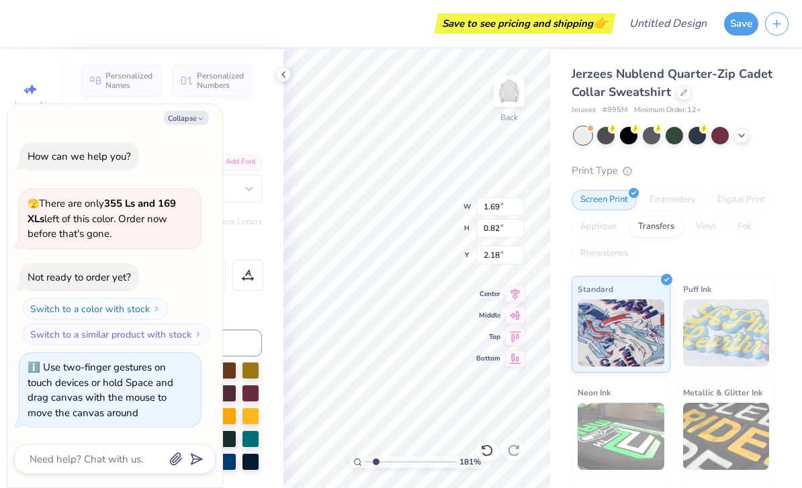
type input "1.8056481725205"
type textarea "x"
type input "1.8056481725205"
type textarea "x"
type input "2.59"
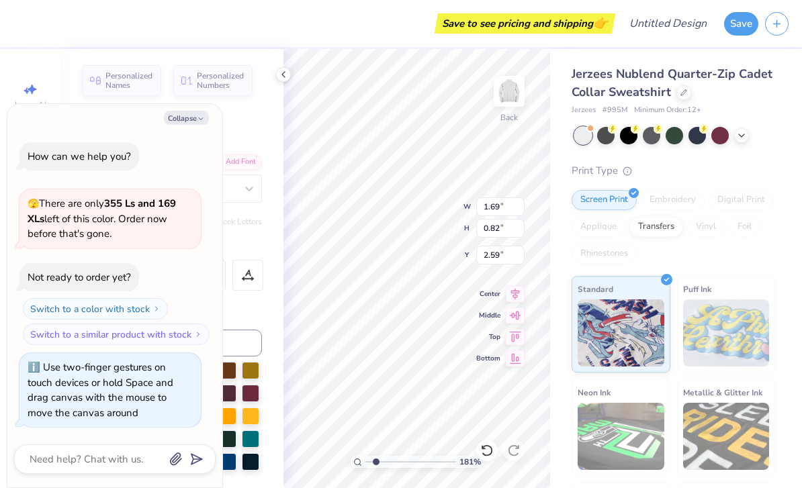
type input "1.8056481725205"
type textarea "x"
type input "4.57705287784468"
type textarea "x"
type input "4.57705287784468"
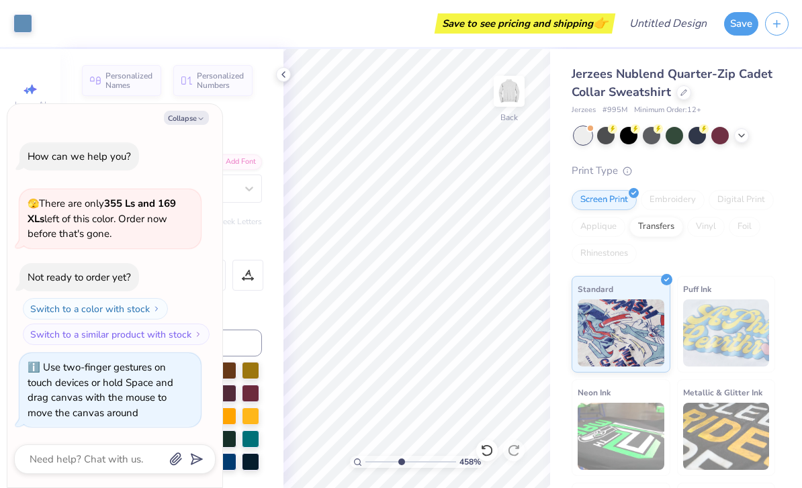
type textarea "x"
type input "4.57705287784468"
type textarea "x"
type input "4.57705287784468"
type textarea "x"
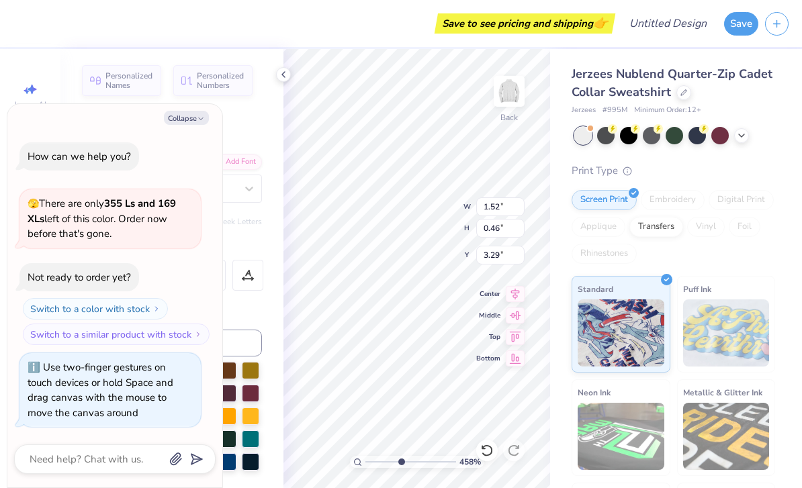
type input "4.57705287784468"
type textarea "x"
type textarea ", IL"
type input "4.57705287784468"
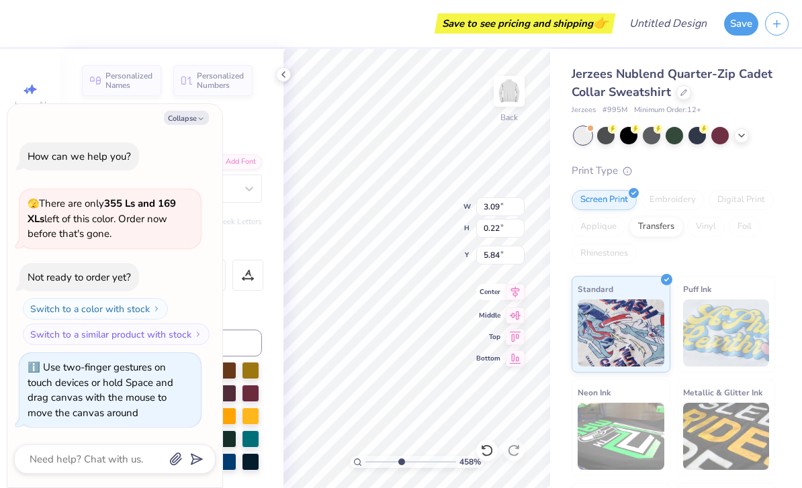
scroll to position [1, 3]
click at [494, 296] on span "Center" at bounding box center [488, 291] width 24 height 9
click at [142, 26] on div "Save to see pricing and shipping 👉" at bounding box center [325, 23] width 573 height 47
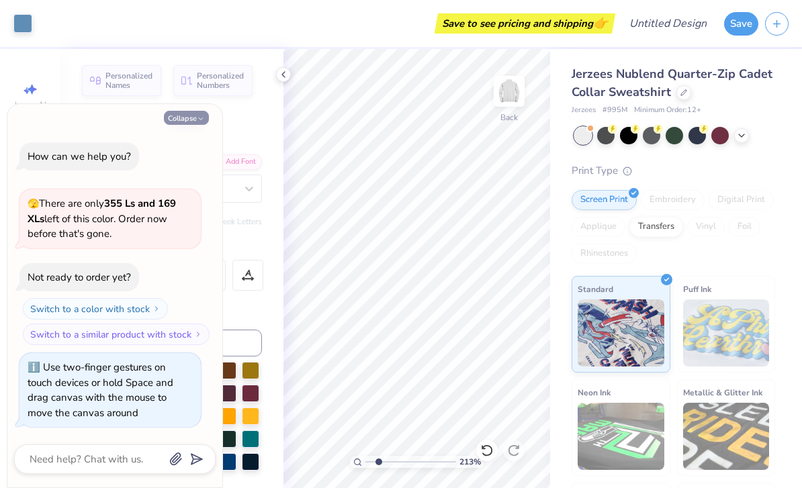
click at [189, 117] on button "Collapse" at bounding box center [186, 118] width 45 height 14
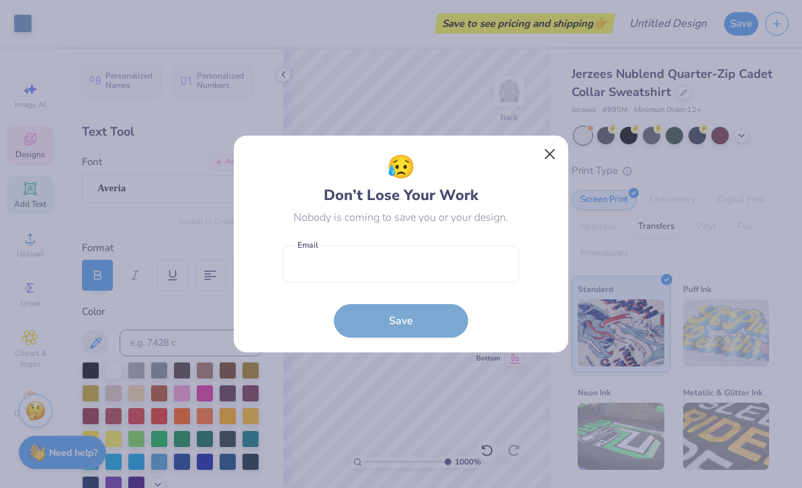
click at [547, 154] on button "Close" at bounding box center [550, 155] width 26 height 26
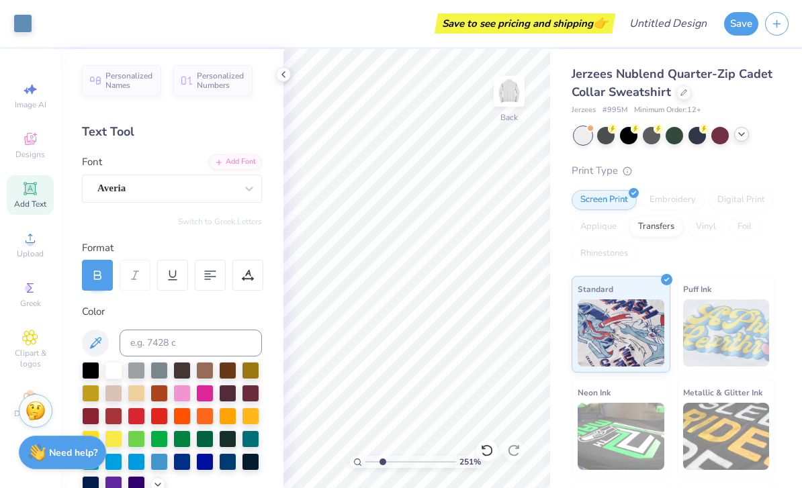
click at [744, 133] on polyline at bounding box center [741, 134] width 5 height 3
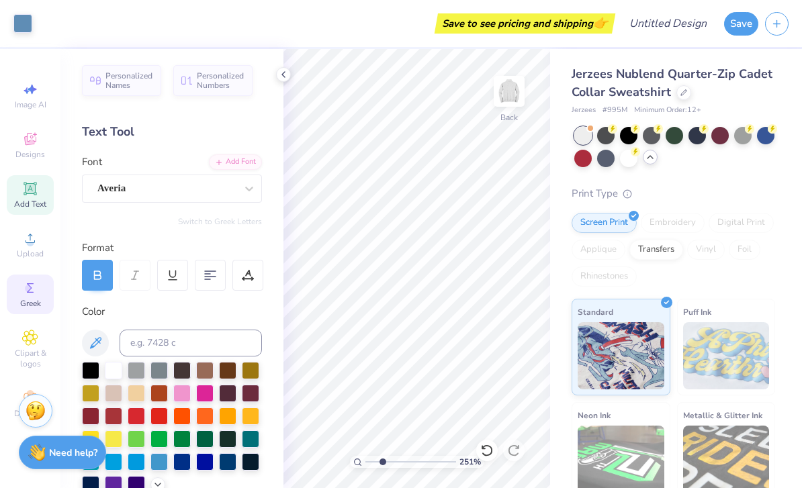
click at [29, 296] on icon at bounding box center [30, 288] width 16 height 16
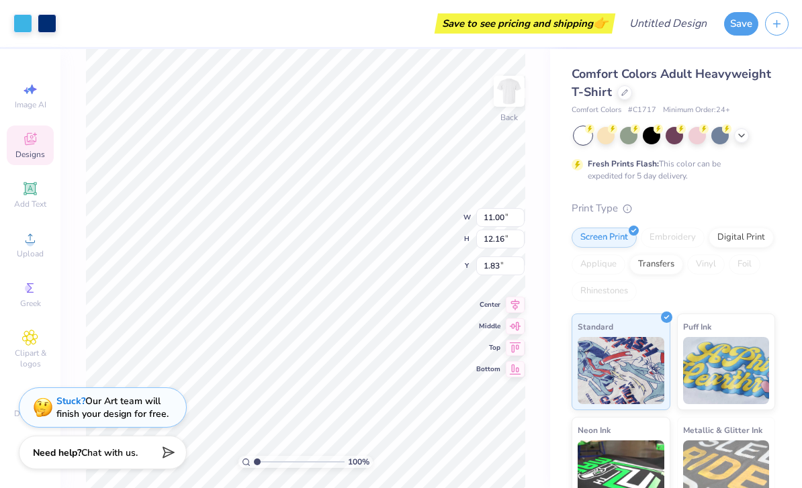
drag, startPoint x: 173, startPoint y: 408, endPoint x: -1, endPoint y: -1, distance: 444.1
click at [790, 168] on div "Comfort Colors Adult Heavyweight T-Shirt Comfort Colors # C1717 Minimum Order: …" at bounding box center [676, 333] width 252 height 568
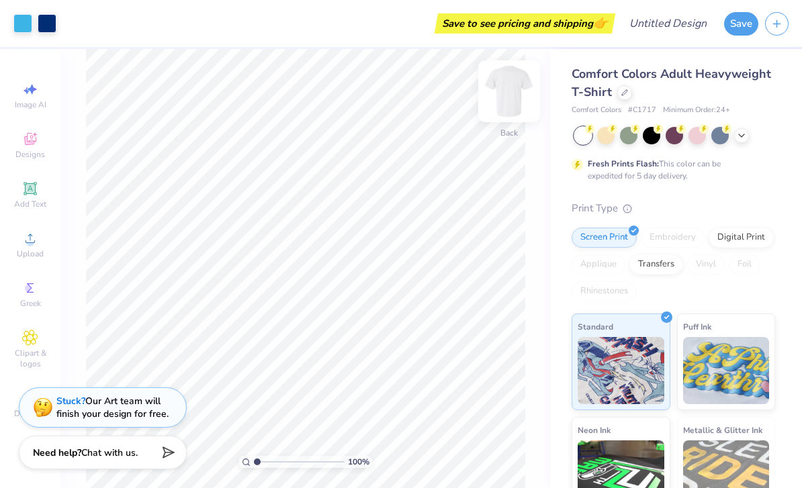
click at [504, 87] on img at bounding box center [509, 91] width 54 height 54
click at [34, 296] on icon at bounding box center [30, 288] width 16 height 16
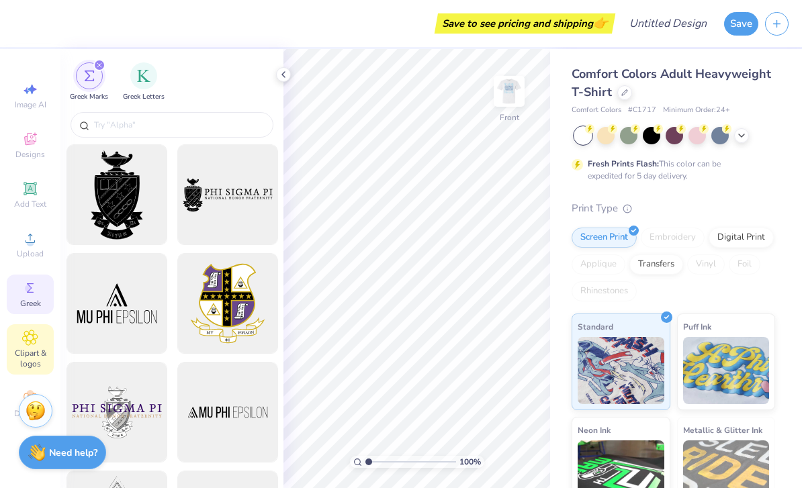
click at [32, 355] on span "Clipart & logos" at bounding box center [30, 358] width 47 height 21
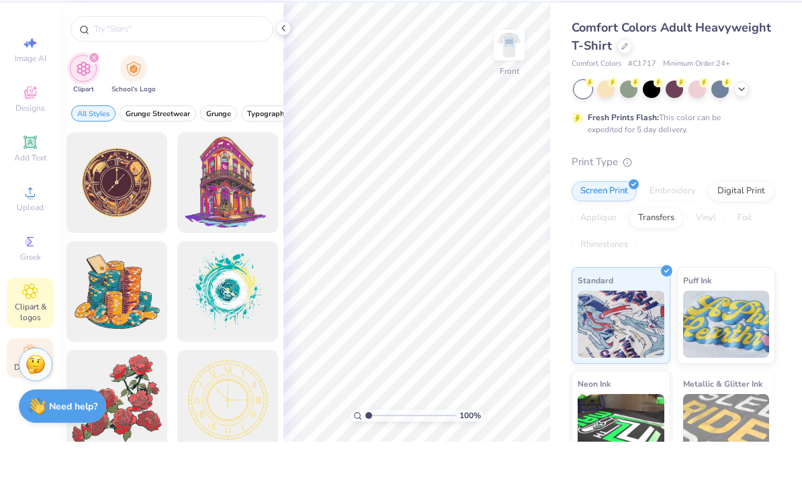
click at [17, 408] on span "Decorate" at bounding box center [30, 413] width 32 height 11
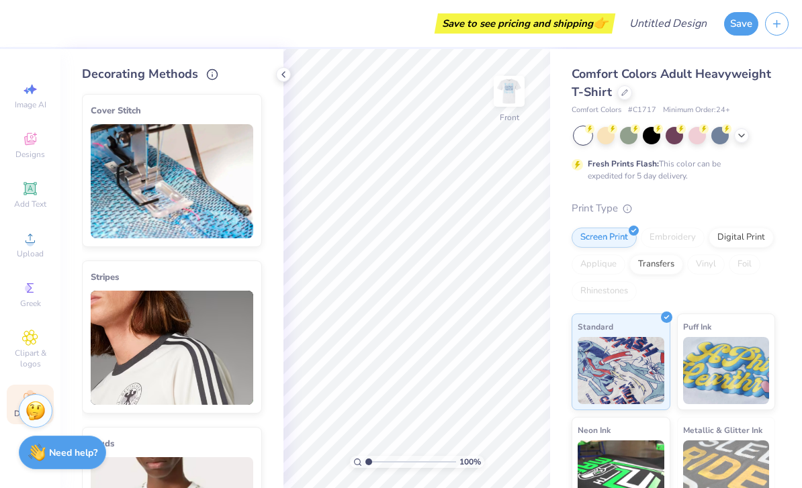
click at [269, 75] on div "Decorating Methods Cover Stitch Pick a Color Pick a Placement Neckline & arms N…" at bounding box center [171, 268] width 223 height 439
click at [37, 362] on span "Clipart & logos" at bounding box center [30, 358] width 47 height 21
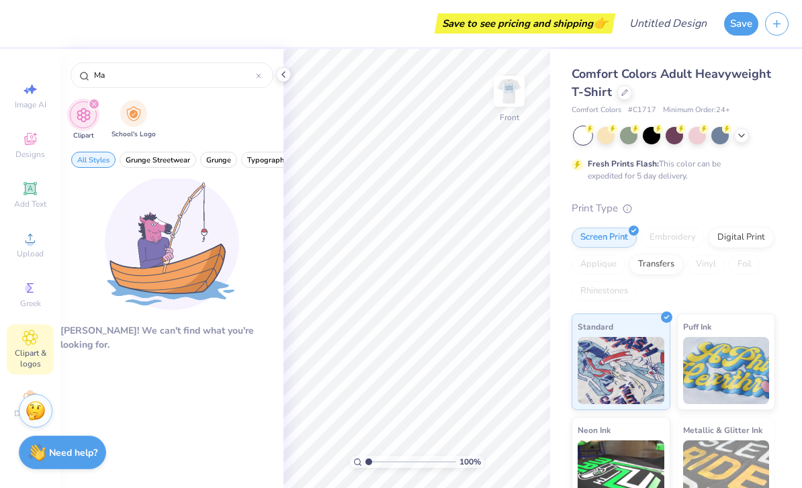
type input "M"
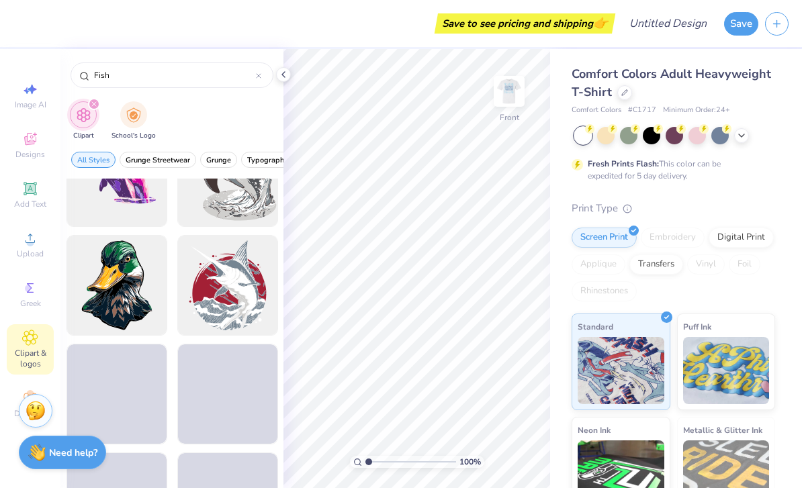
scroll to position [2470, 0]
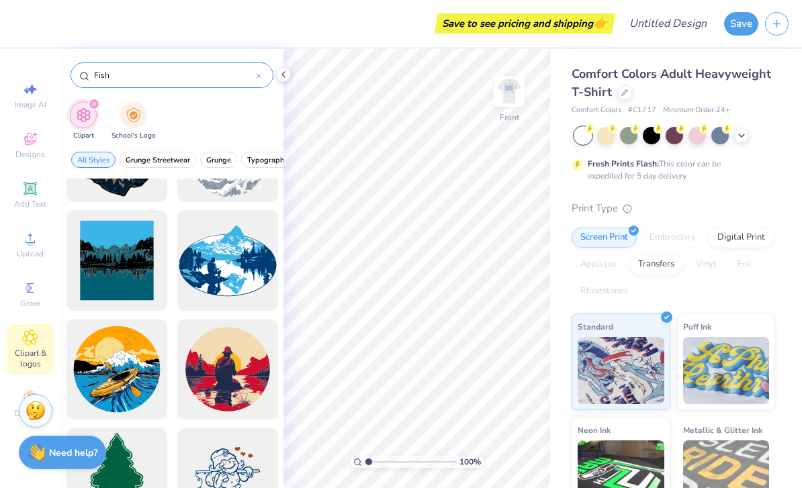
click at [183, 82] on input "Fish" at bounding box center [174, 74] width 163 height 13
type input "F"
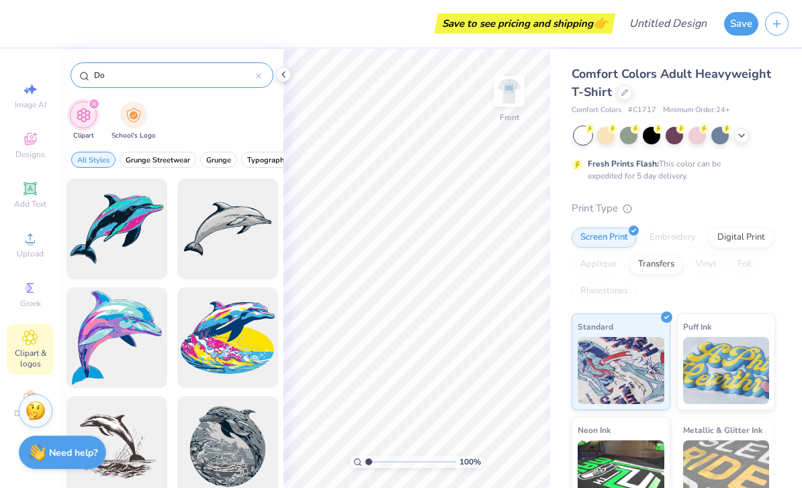
type input "D"
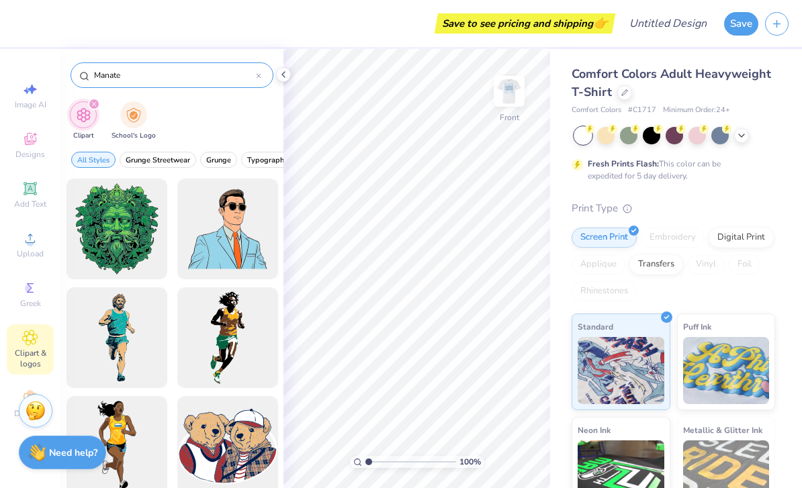
type input "Manatee"
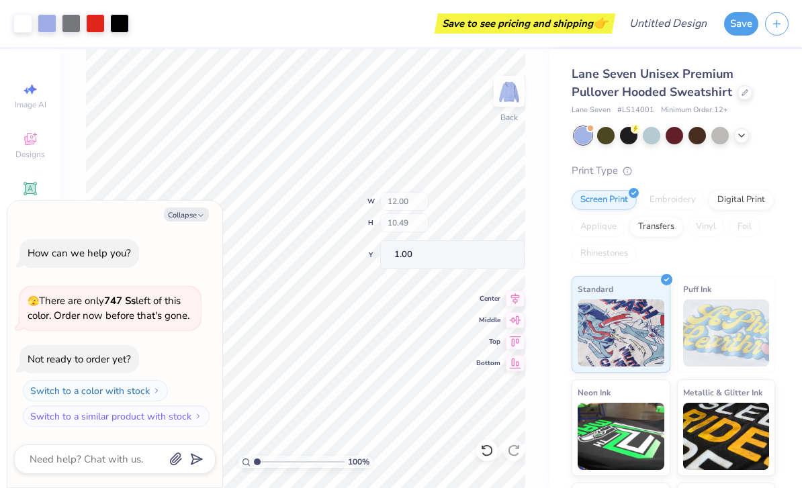
type textarea "x"
type input "1.26"
type input "3.74410394541339"
type textarea "x"
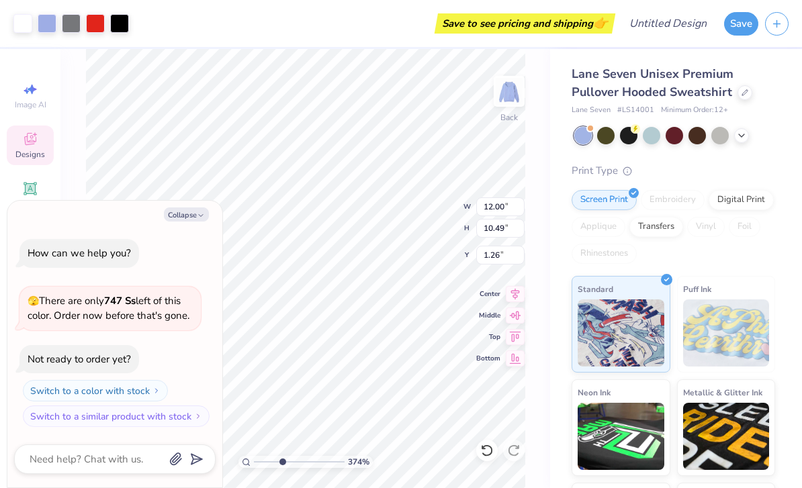
type input "3.74410394541339"
type textarea "x"
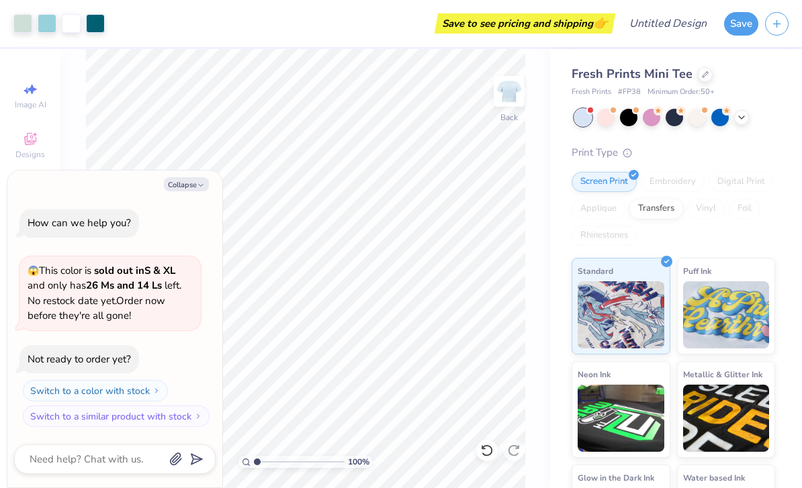
click at [800, 138] on div "Fresh Prints Mini Tee Fresh Prints # FP38 Minimum Order: 50 + Print Type Screen…" at bounding box center [676, 305] width 252 height 512
click at [184, 191] on button "Collapse" at bounding box center [186, 184] width 45 height 14
type textarea "x"
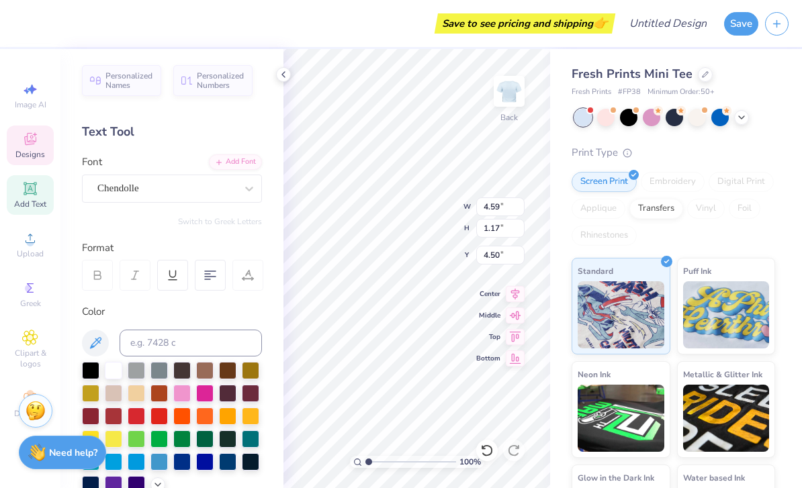
click at [265, 73] on div "Personalized Names Personalized Numbers Text Tool Add Font Font Chendolle Switc…" at bounding box center [171, 268] width 223 height 439
click at [278, 78] on icon at bounding box center [283, 74] width 11 height 11
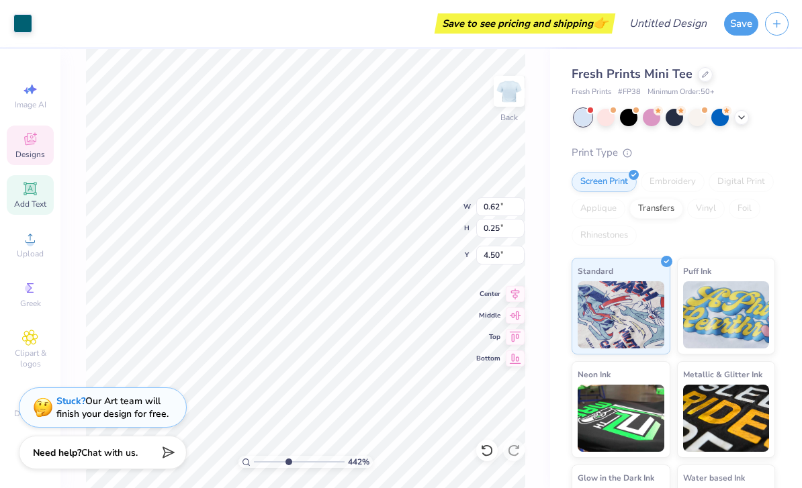
type input "4.42470438532186"
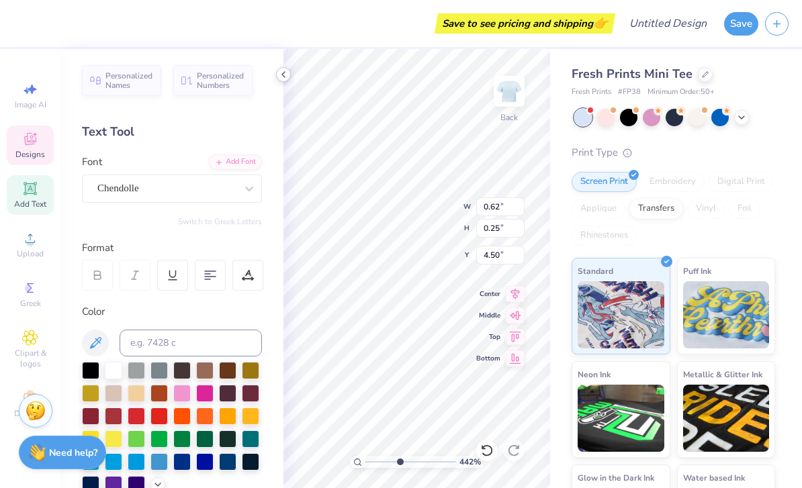
type textarea "in"
type input "1.57771435779141"
type textarea "O"
type input "1.57771435779141"
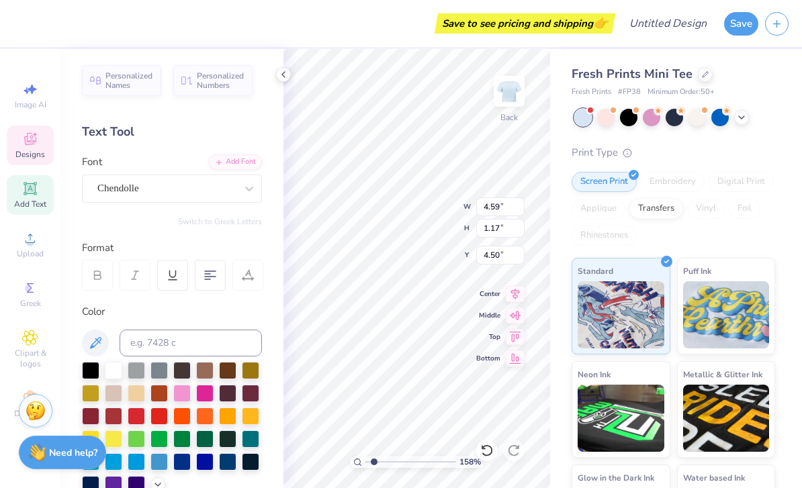
type textarea "b"
type textarea "BBYO"
type input "1.57771435779141"
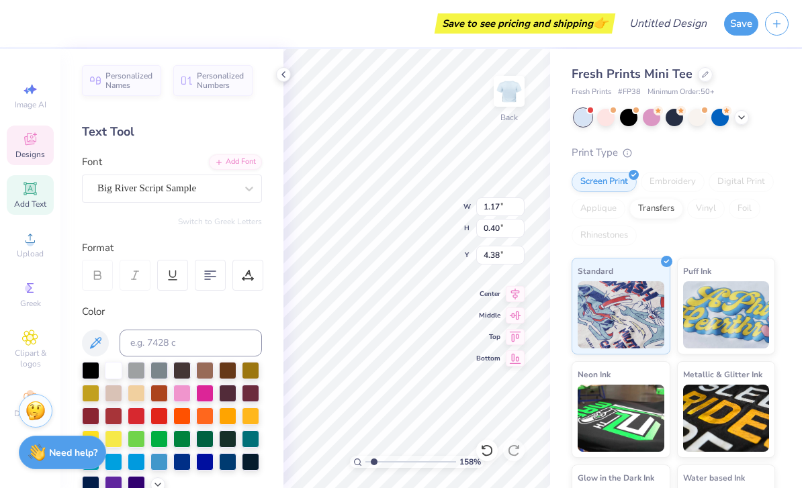
scroll to position [0, 0]
type textarea "b"
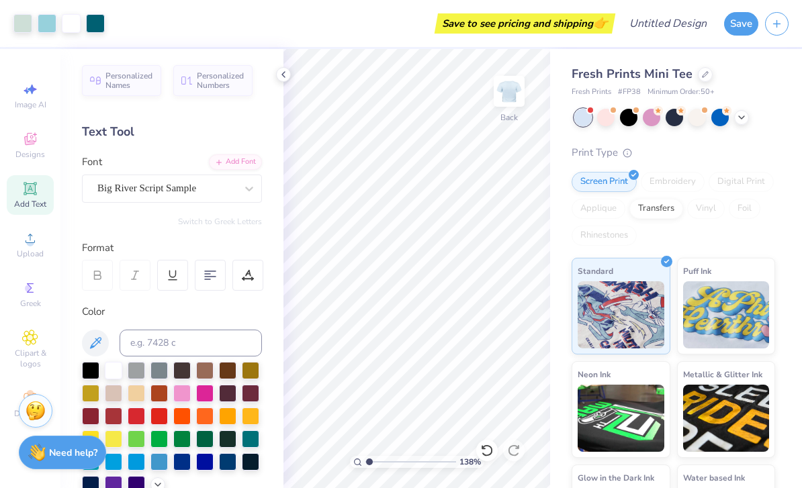
type input "1"
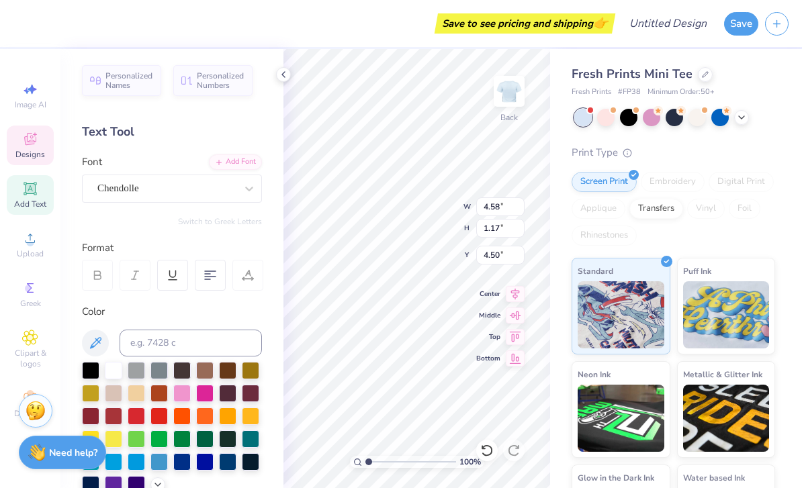
type input "4.52"
